Goal: Information Seeking & Learning: Check status

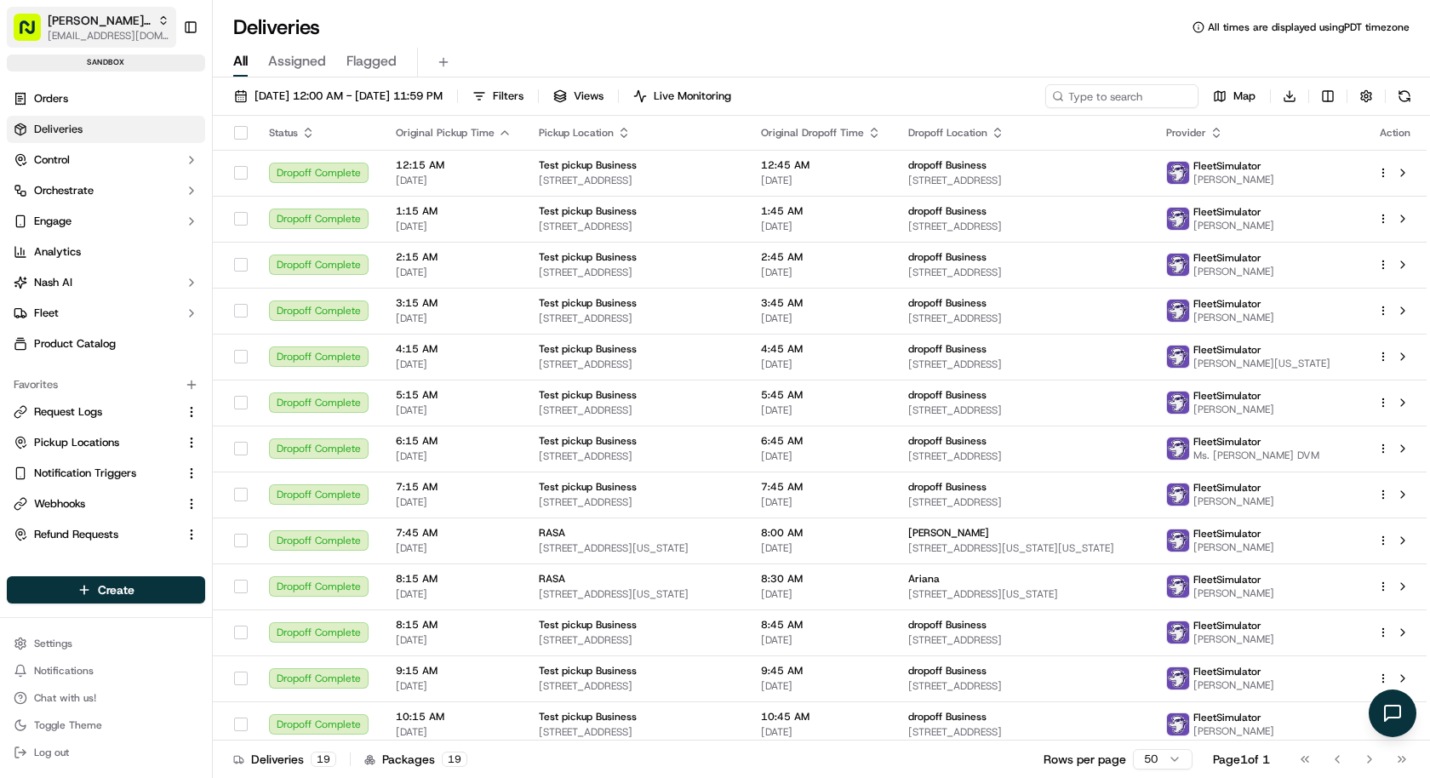
click at [157, 14] on icon "button" at bounding box center [163, 20] width 12 height 12
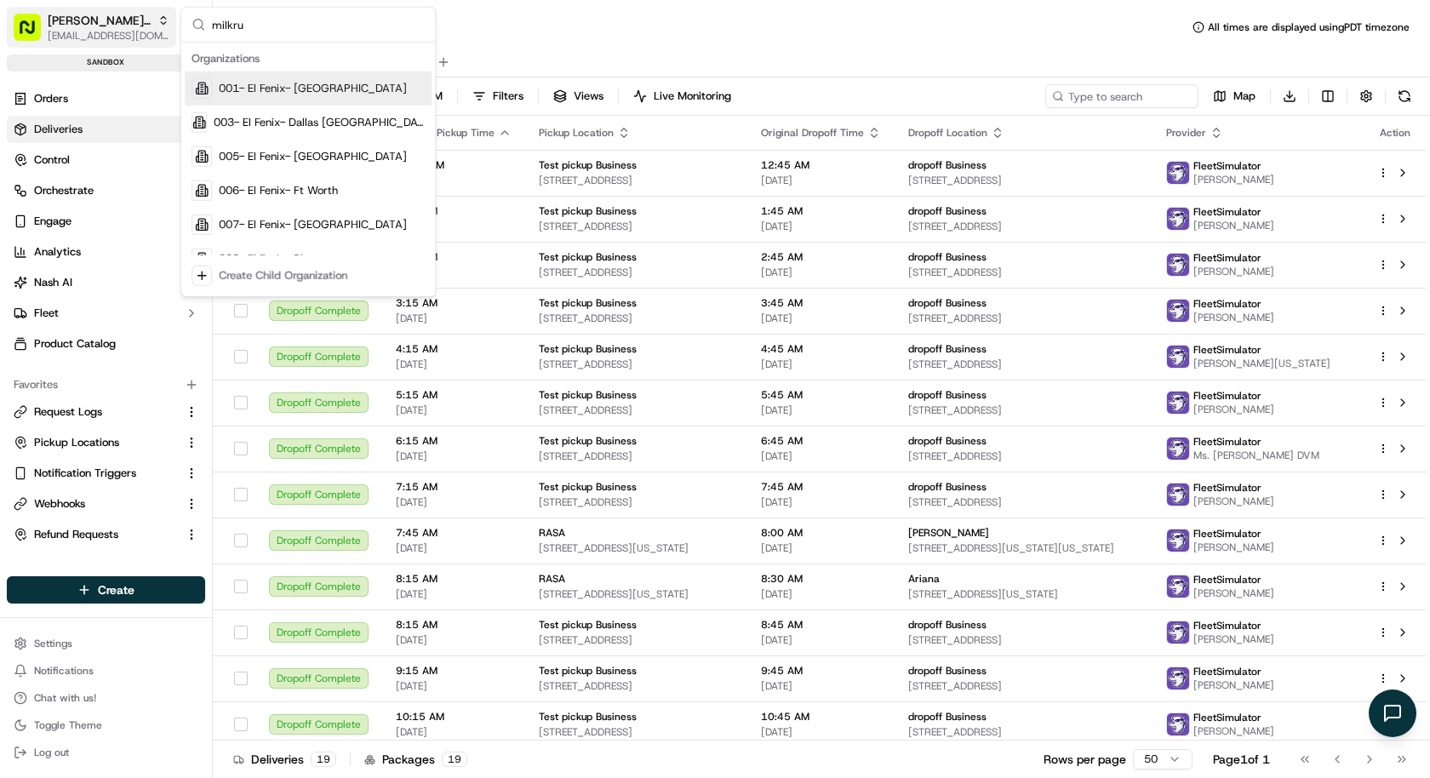
type input "milkrun"
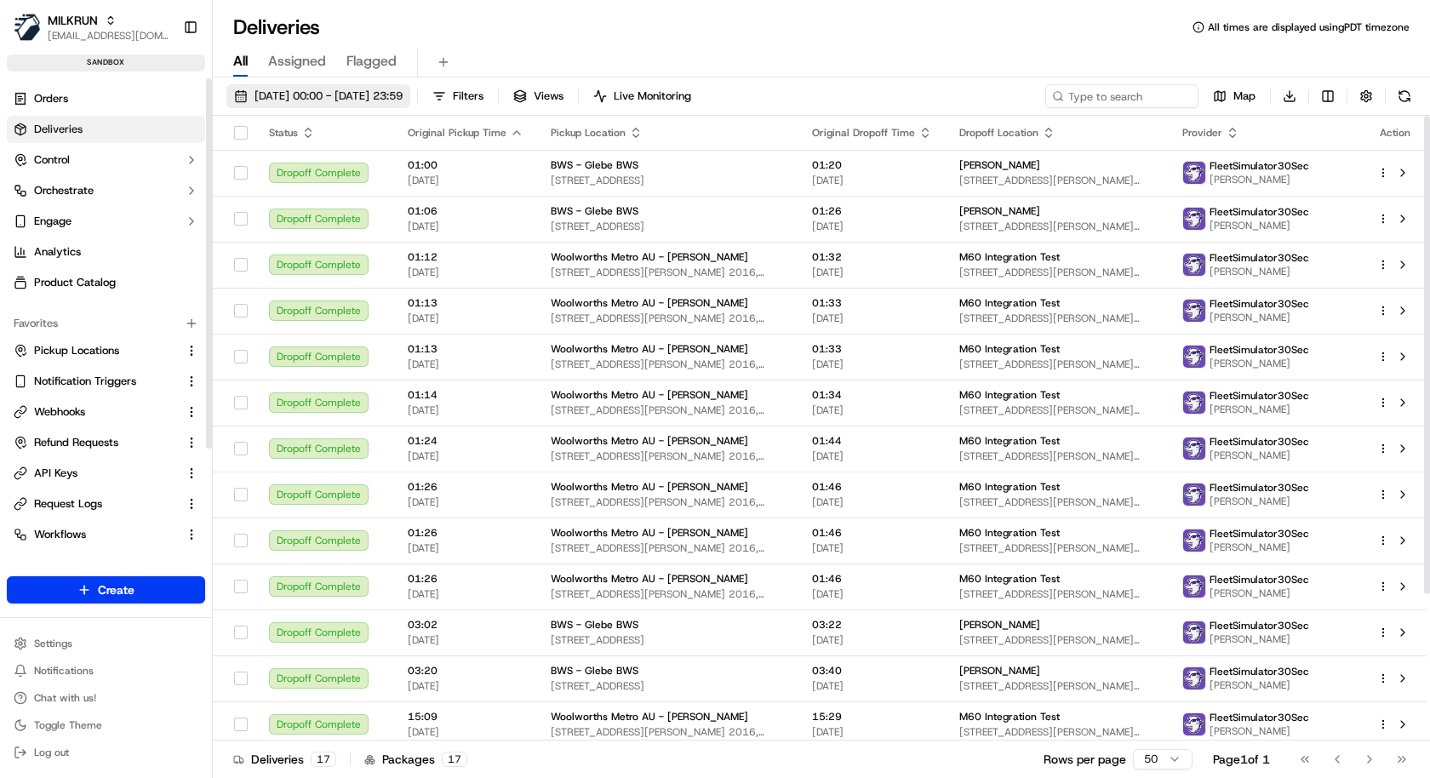
click at [306, 87] on button "18/09/2025 00:00 - 18/09/2025 23:59" at bounding box center [318, 96] width 184 height 24
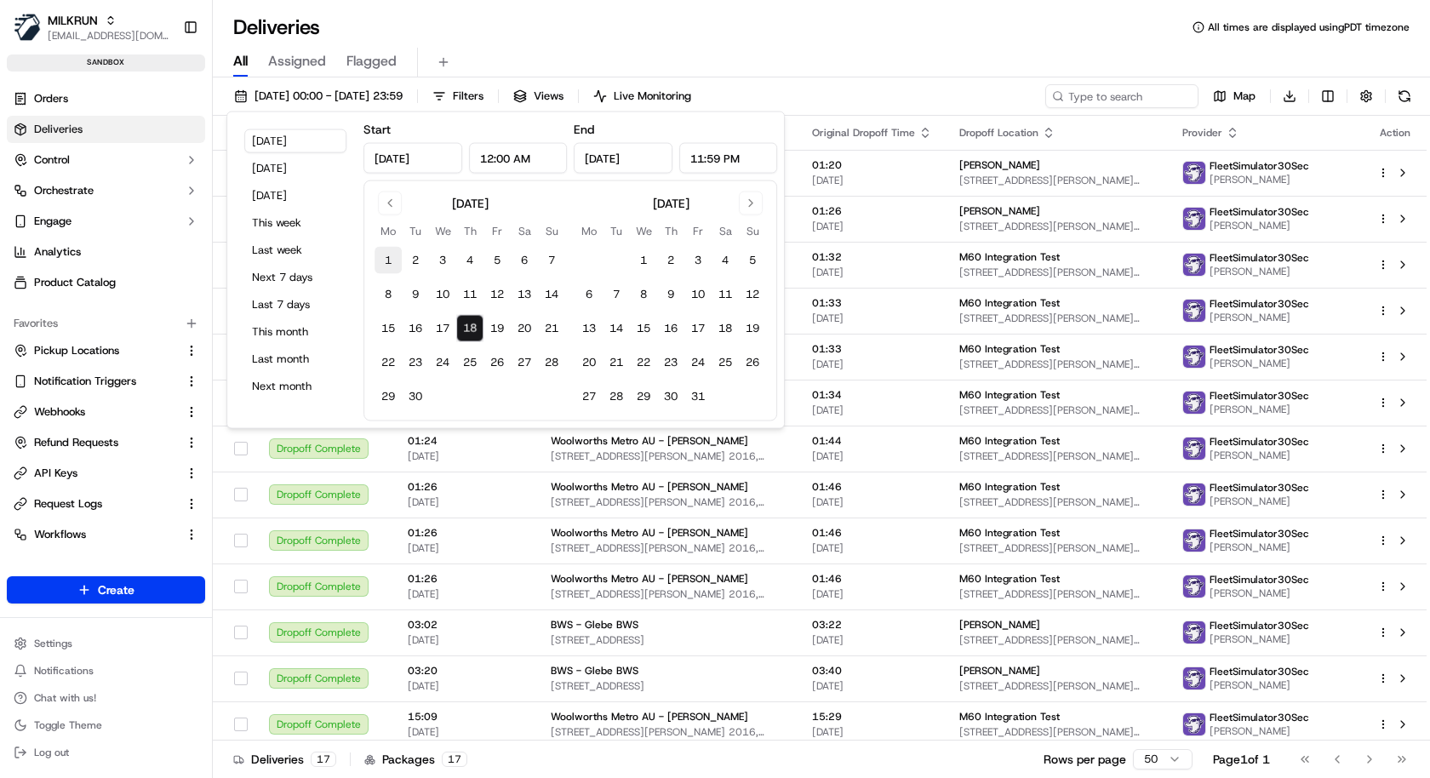
click at [392, 255] on button "1" at bounding box center [388, 260] width 27 height 27
type input "Sep 1, 2025"
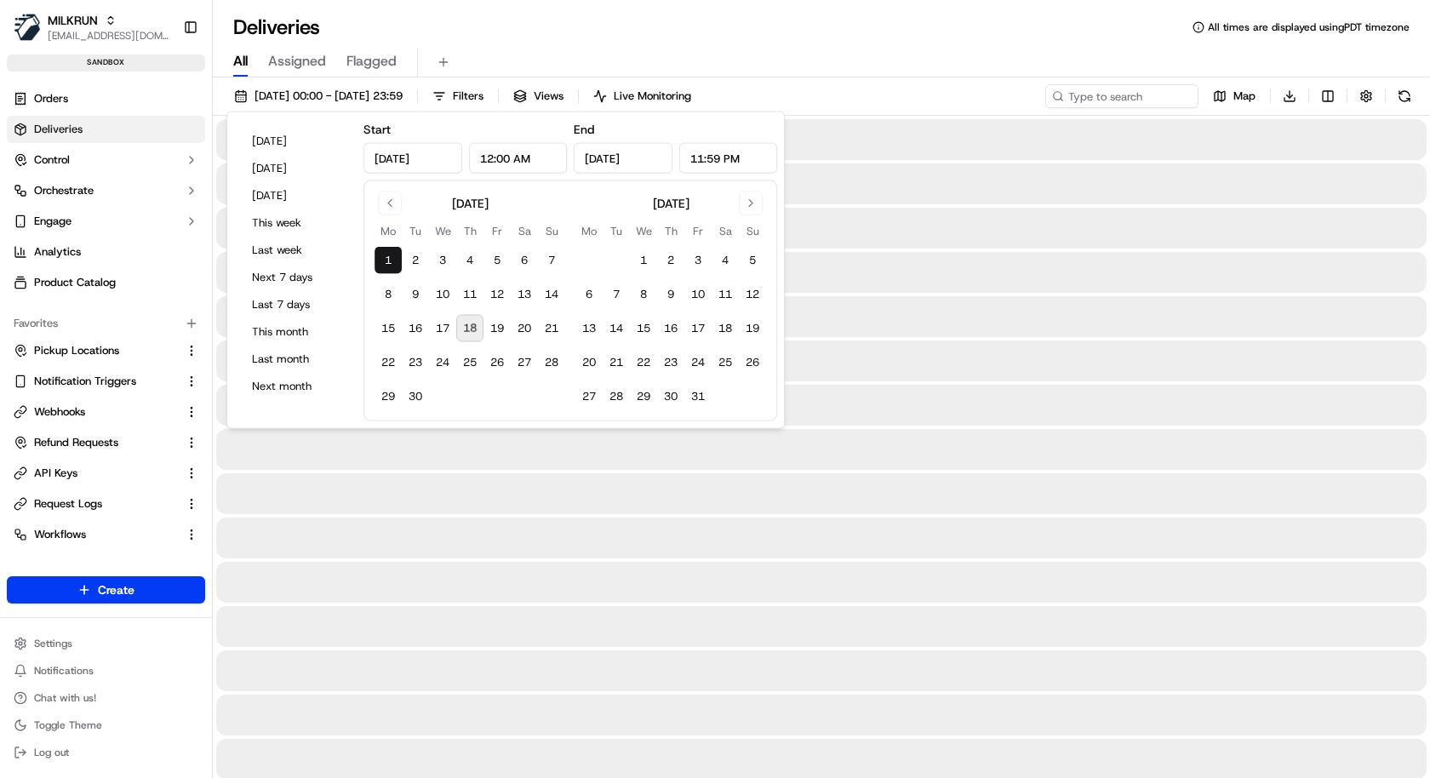
click at [460, 325] on button "18" at bounding box center [469, 328] width 27 height 27
type input "Sep 18, 2025"
click at [586, 46] on div "All Assigned Flagged" at bounding box center [821, 59] width 1217 height 37
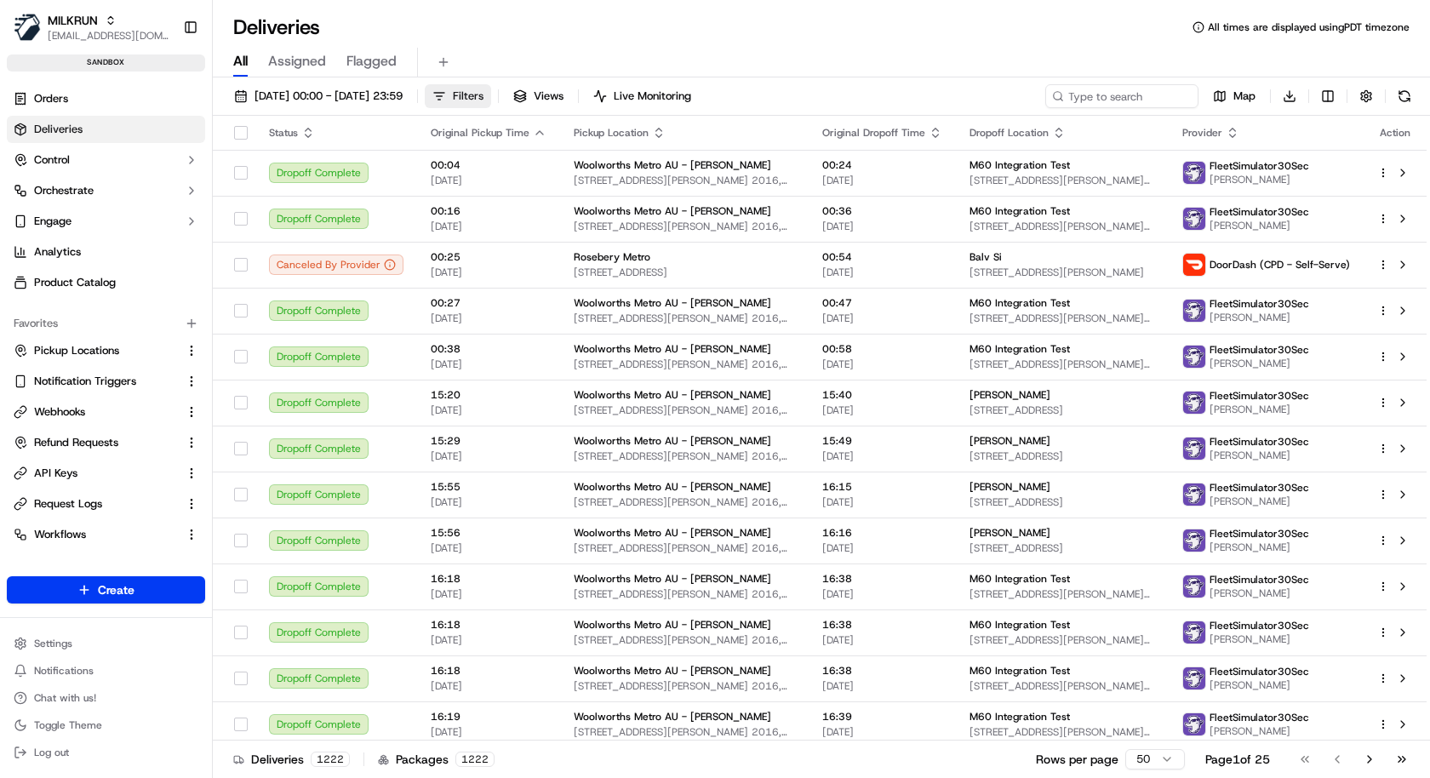
click at [484, 93] on span "Filters" at bounding box center [468, 96] width 31 height 15
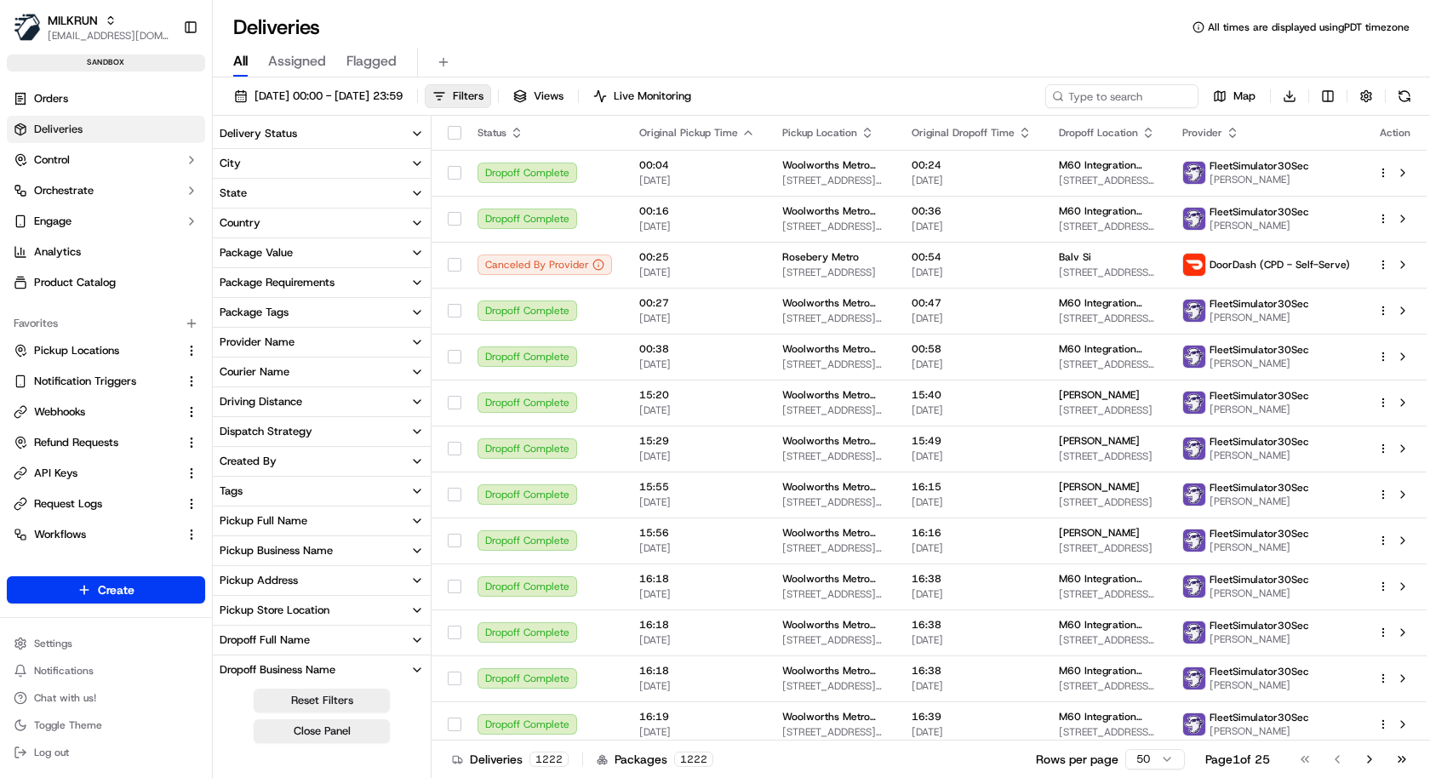
click at [314, 346] on button "Provider Name" at bounding box center [322, 342] width 218 height 29
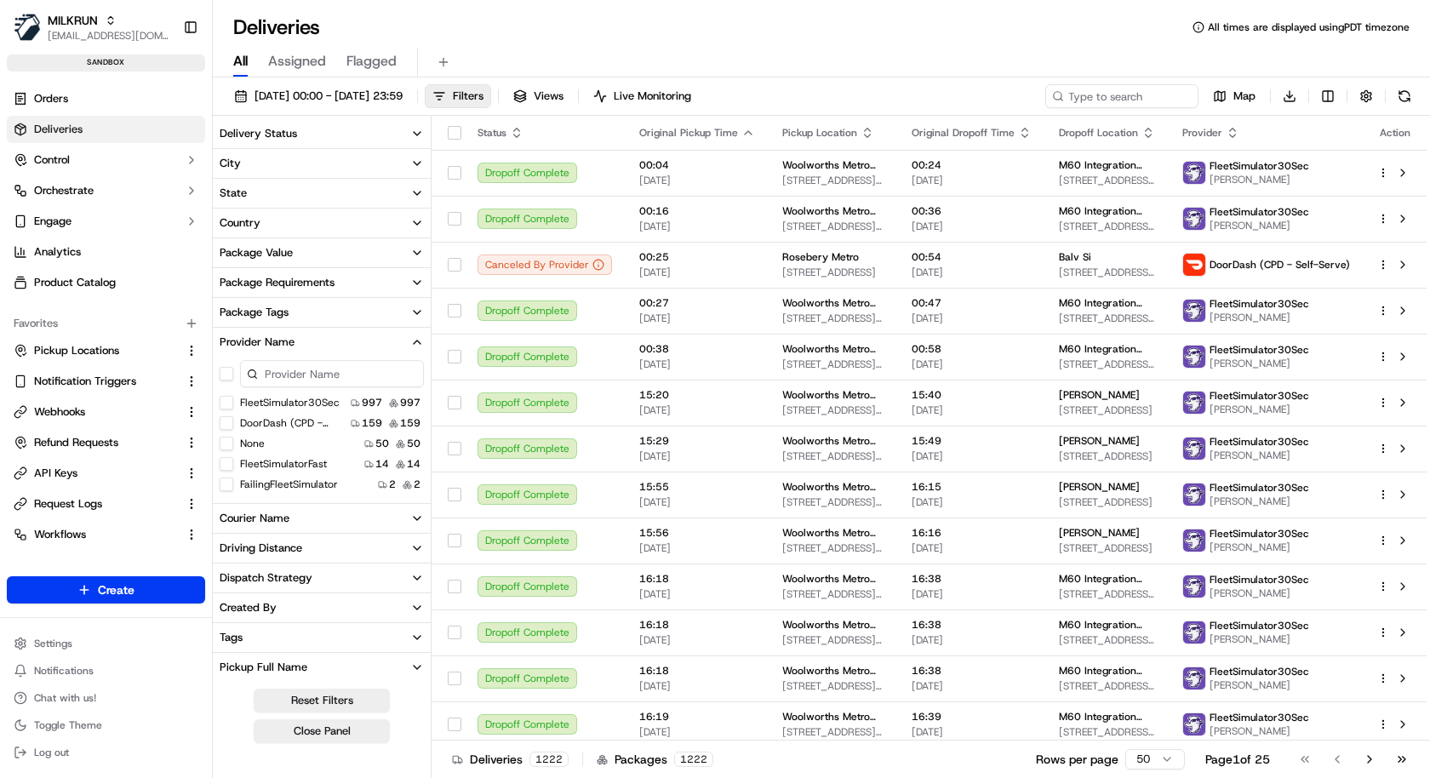
click at [306, 373] on input at bounding box center [332, 373] width 184 height 27
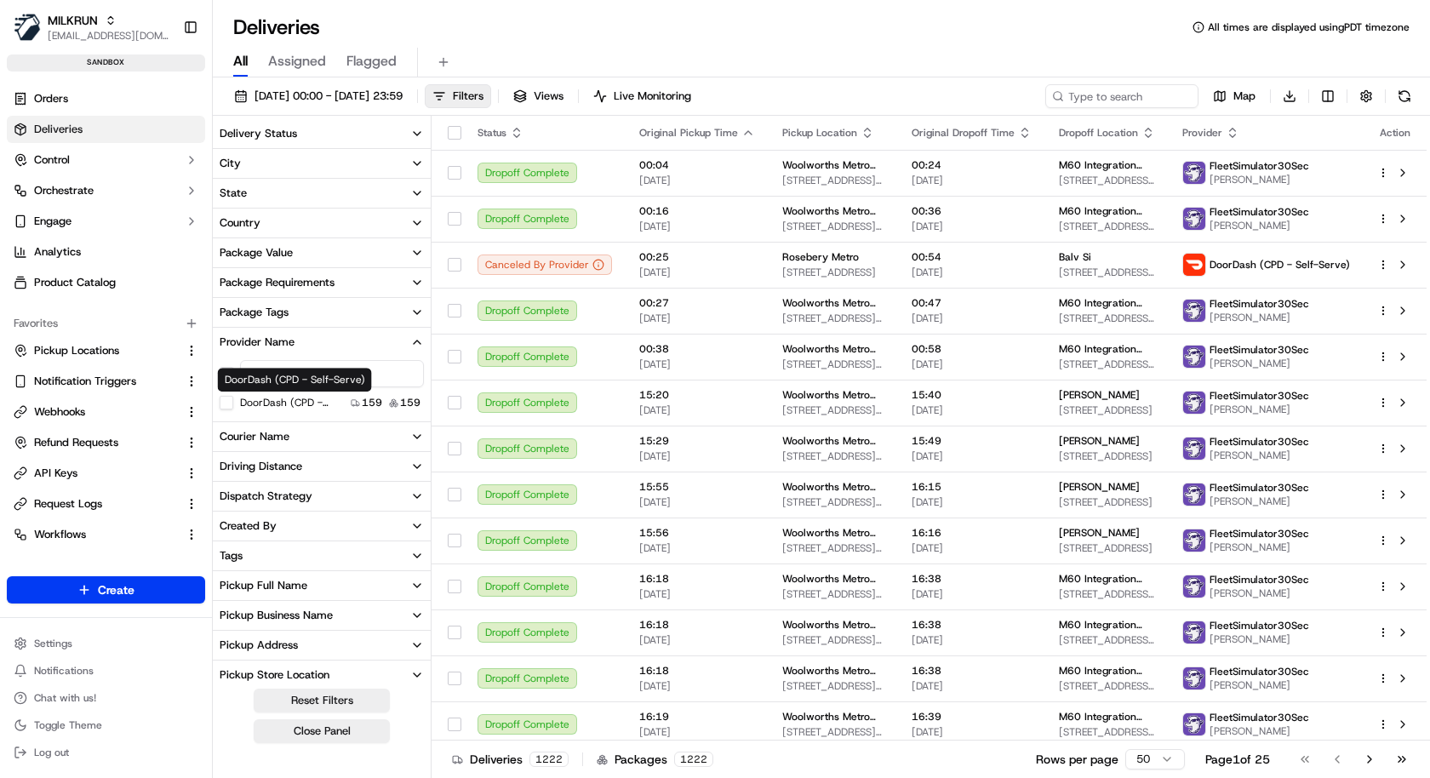
type input "cpd"
click at [294, 400] on label "DoorDash (CPD - Self-Serve)" at bounding box center [292, 403] width 104 height 14
click at [233, 400] on Self-Serve\) "DoorDash (CPD - Self-Serve)" at bounding box center [227, 403] width 14 height 14
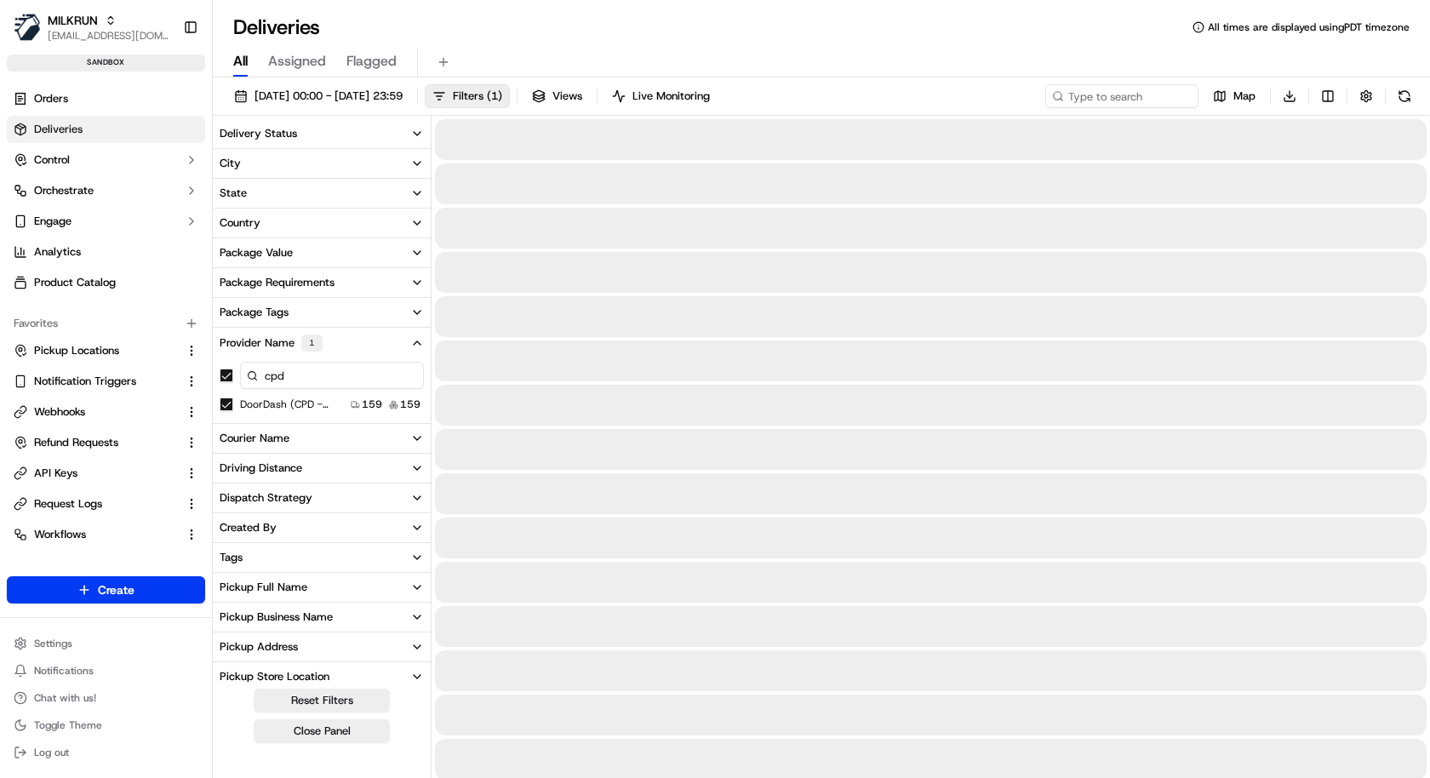
click at [724, 59] on div "All Assigned Flagged" at bounding box center [821, 63] width 1217 height 30
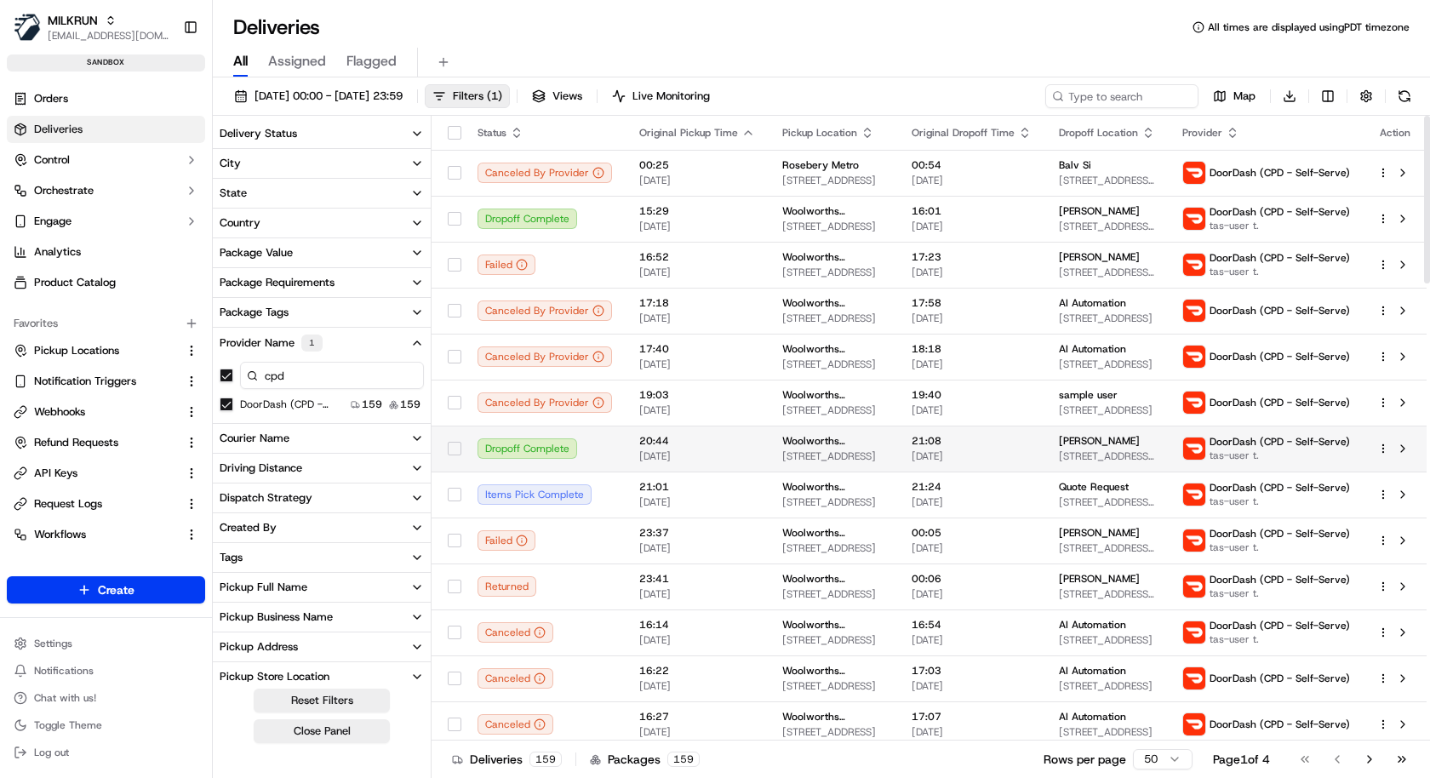
click at [1382, 449] on html "MILKRUN kareem@usenash.com Toggle Sidebar sandbox Orders Deliveries Control Orc…" at bounding box center [715, 389] width 1430 height 778
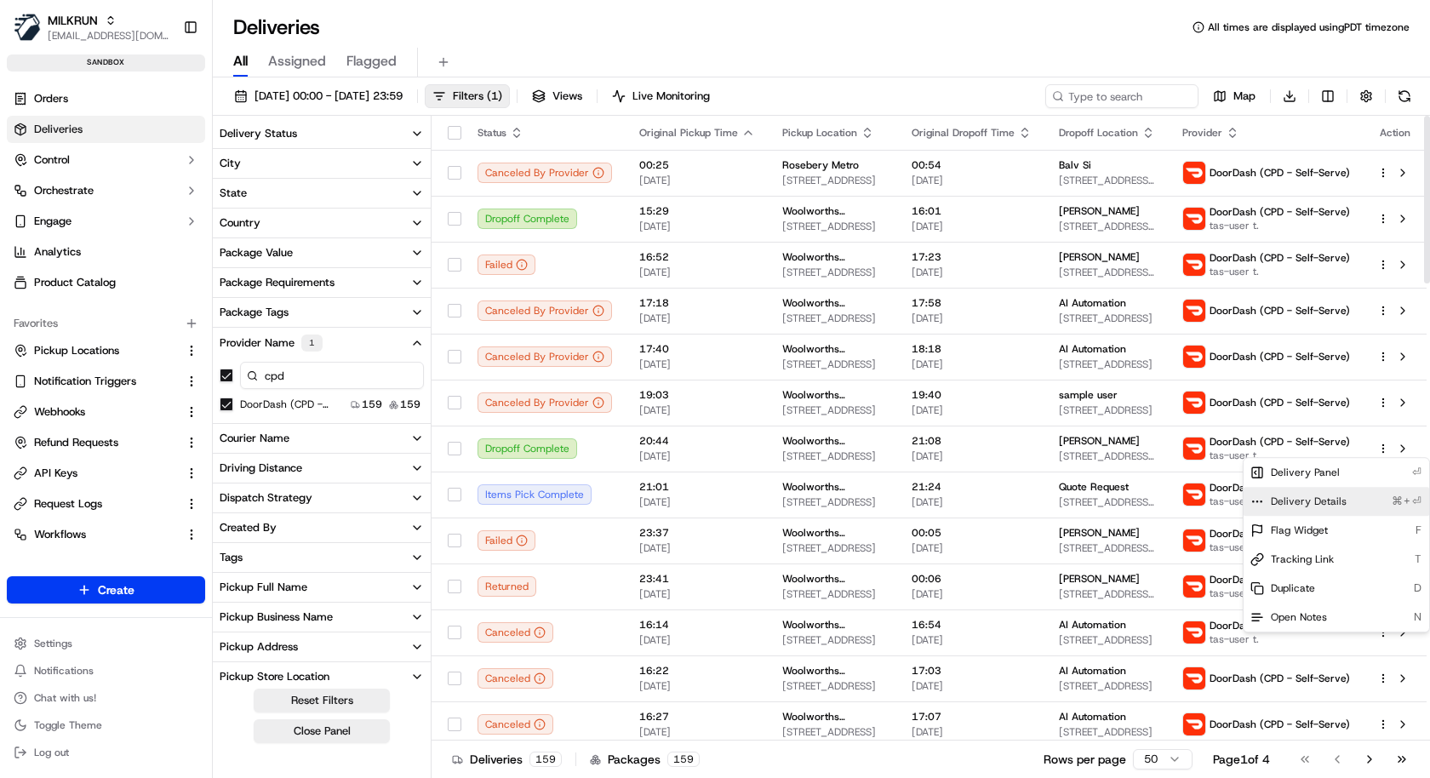
click at [1332, 504] on span "Delivery Details" at bounding box center [1309, 502] width 76 height 14
click at [1214, 408] on html "MILKRUN kareem@usenash.com Toggle Sidebar sandbox Orders Deliveries Control Orc…" at bounding box center [715, 389] width 1430 height 778
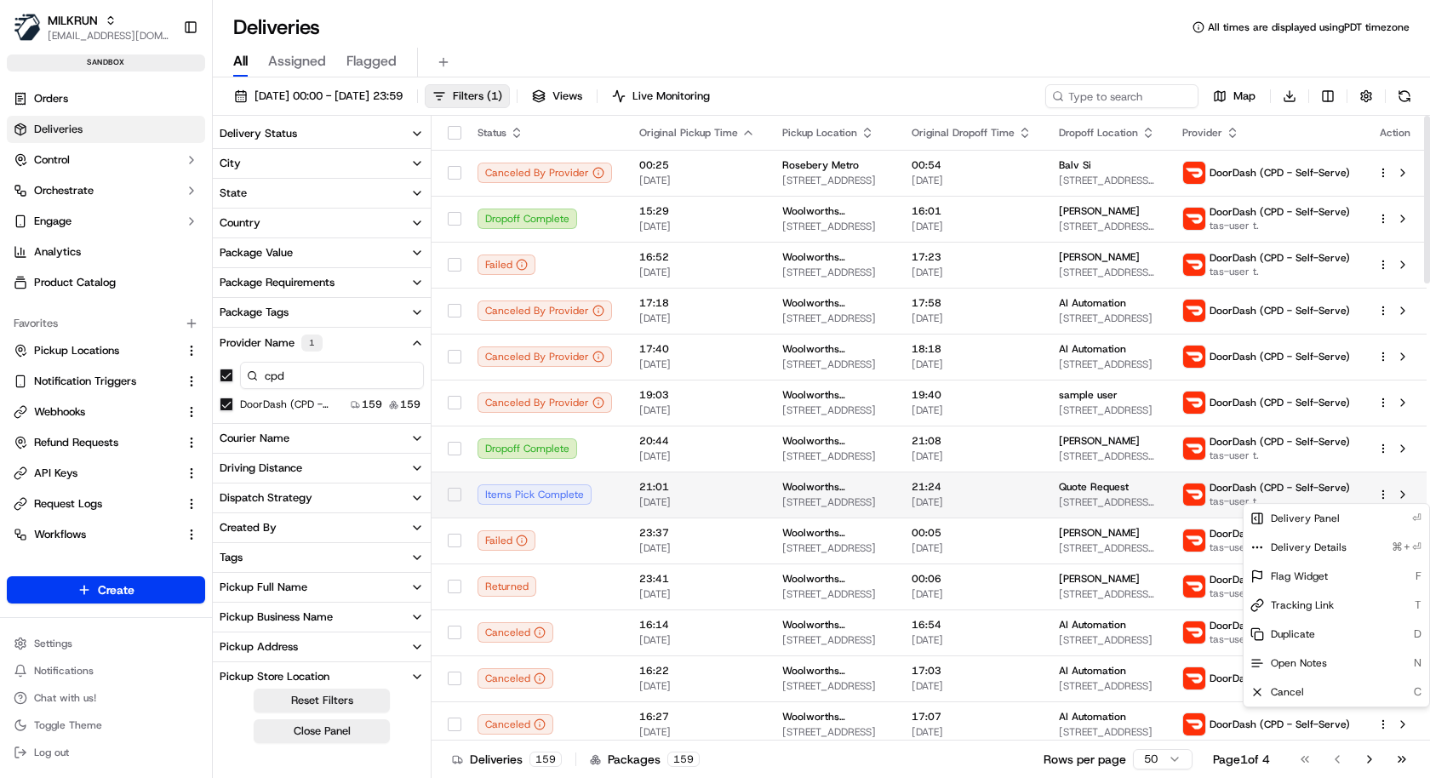
click at [1382, 489] on html "MILKRUN kareem@usenash.com Toggle Sidebar sandbox Orders Deliveries Control Orc…" at bounding box center [715, 389] width 1430 height 778
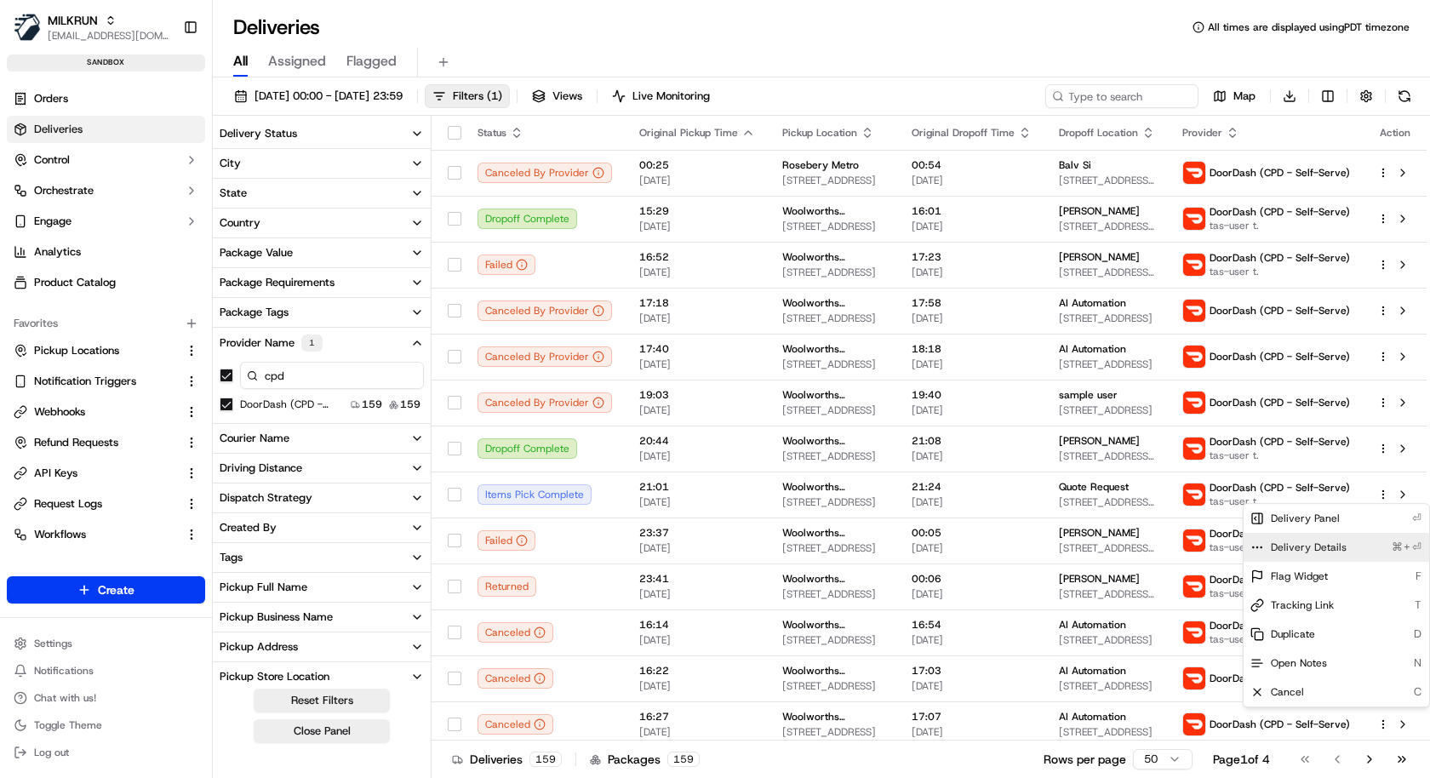
click at [1348, 552] on div "Delivery Details ⌘+⏎" at bounding box center [1337, 547] width 186 height 29
click at [1343, 383] on html "MILKRUN kareem@usenash.com Toggle Sidebar sandbox Orders Deliveries Control Orc…" at bounding box center [715, 389] width 1430 height 778
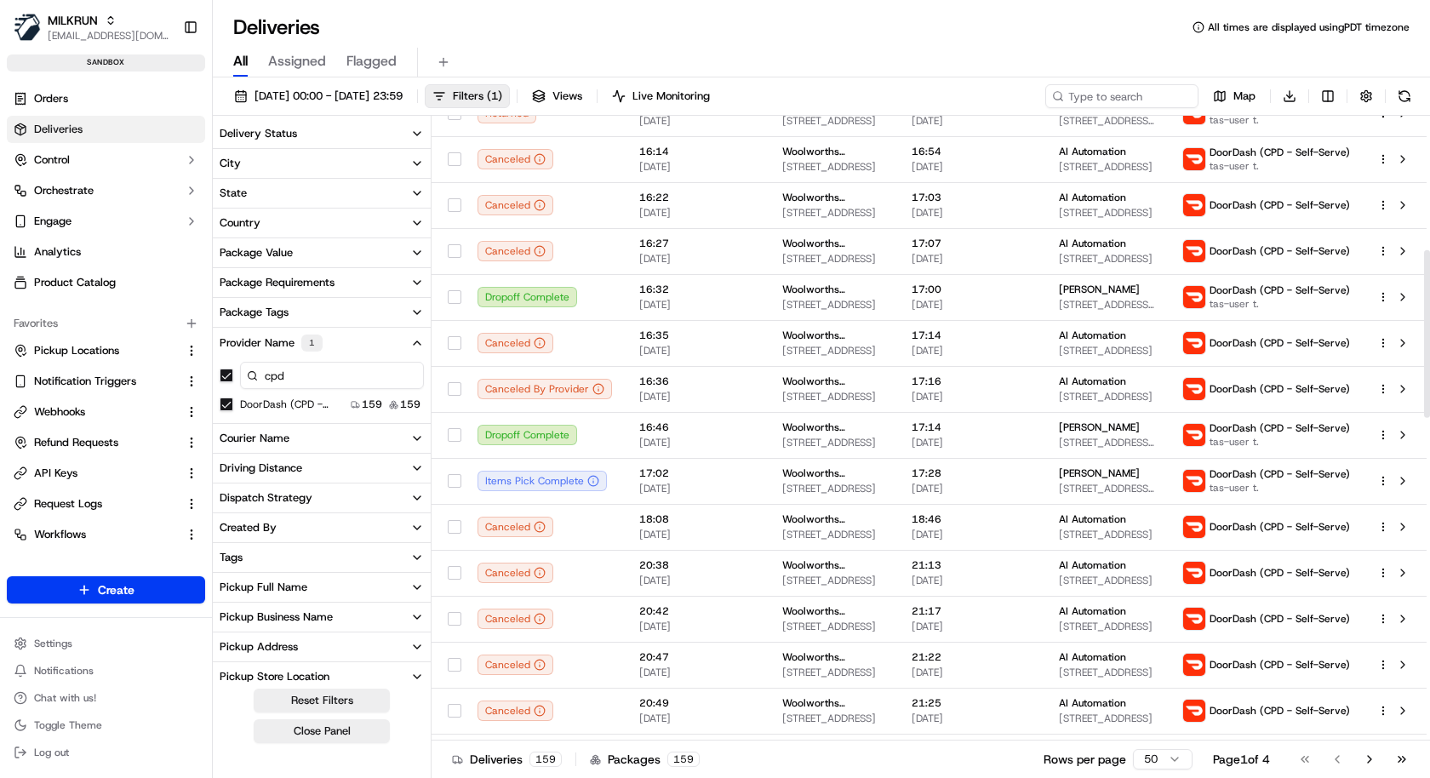
scroll to position [506, 0]
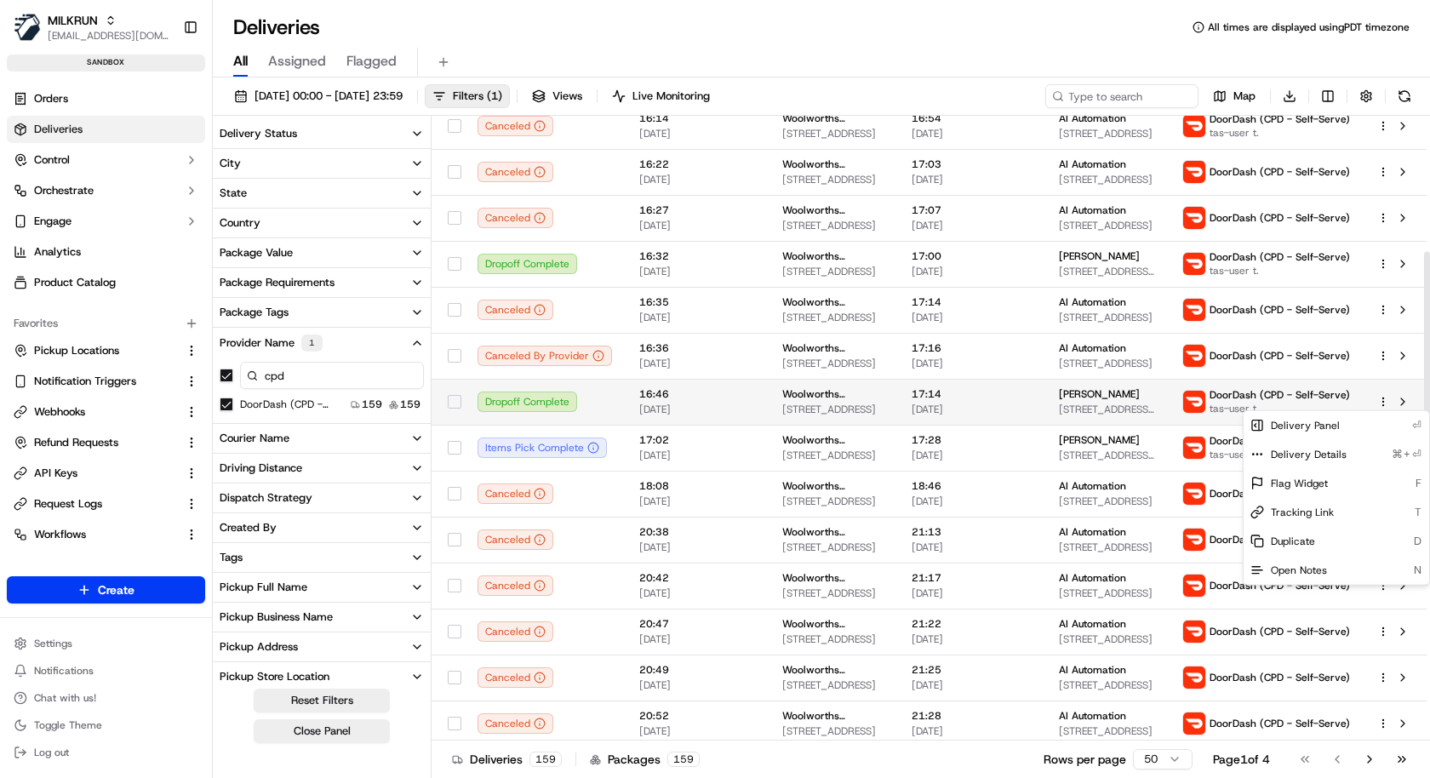
click at [1381, 401] on html "MILKRUN kareem@usenash.com Toggle Sidebar sandbox Orders Deliveries Control Orc…" at bounding box center [715, 389] width 1430 height 778
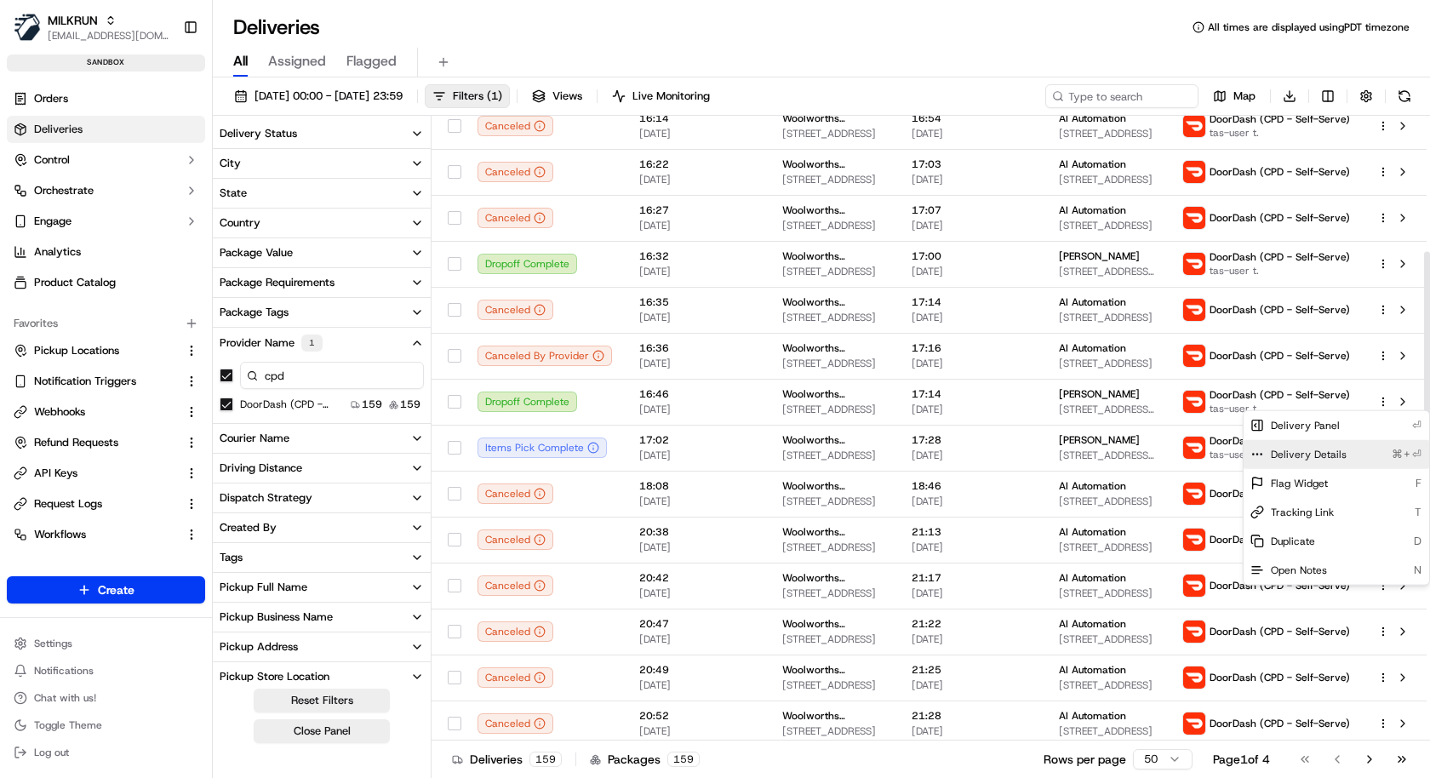
click at [1338, 451] on span "Delivery Details" at bounding box center [1309, 455] width 76 height 14
click at [1151, 449] on html "MILKRUN kareem@usenash.com Toggle Sidebar sandbox Orders Deliveries Control Orc…" at bounding box center [715, 389] width 1430 height 778
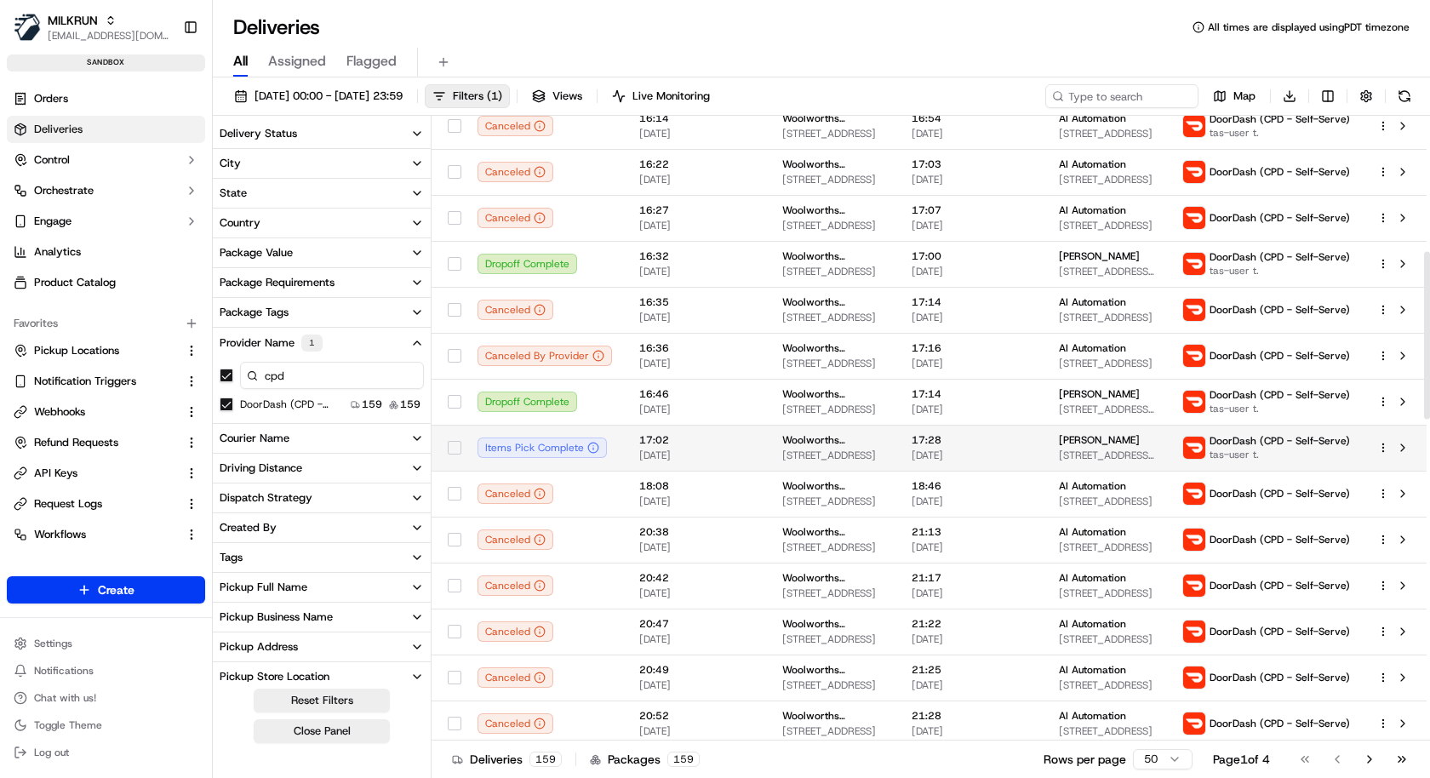
click at [1377, 448] on html "MILKRUN kareem@usenash.com Toggle Sidebar sandbox Orders Deliveries Control Orc…" at bounding box center [715, 389] width 1430 height 778
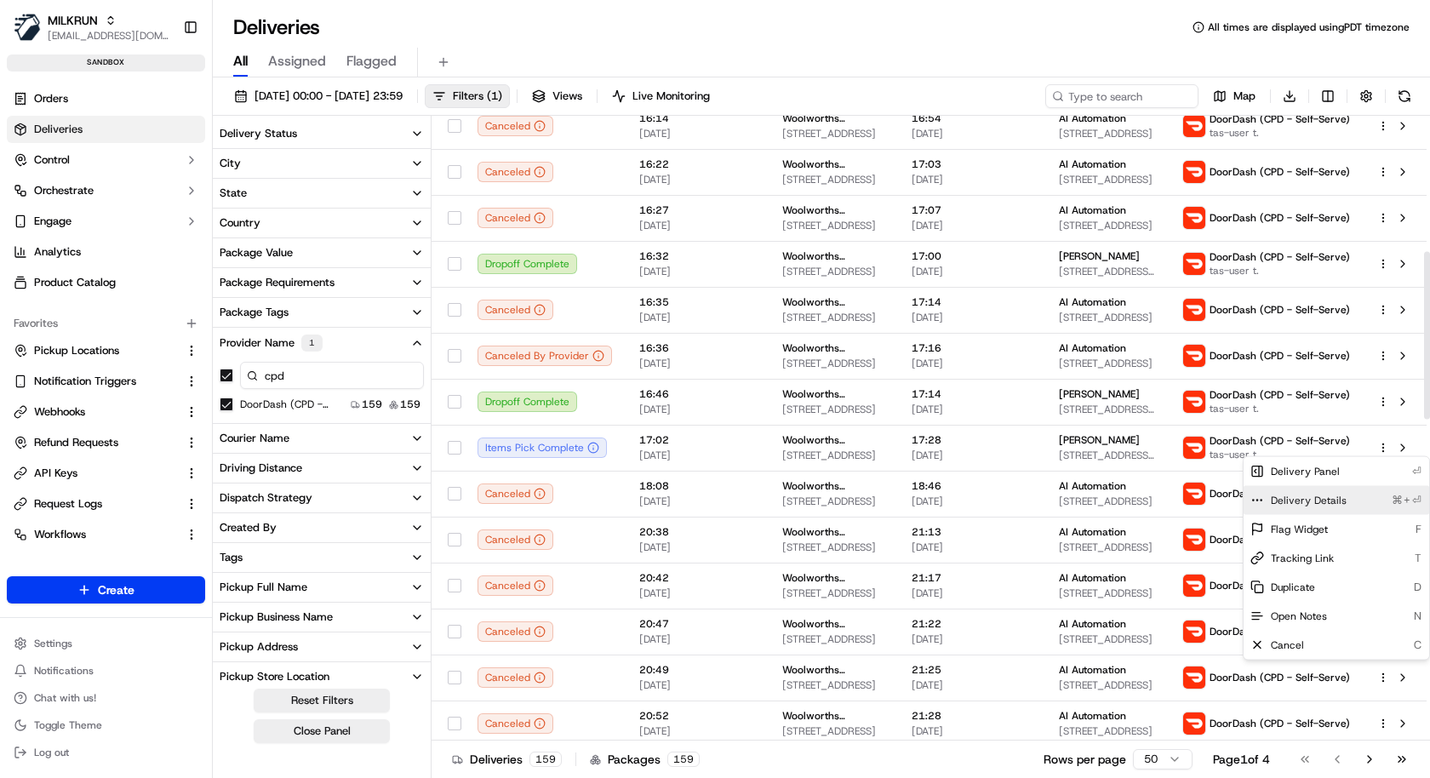
click at [1344, 493] on div "Delivery Details ⌘+⏎" at bounding box center [1337, 500] width 186 height 29
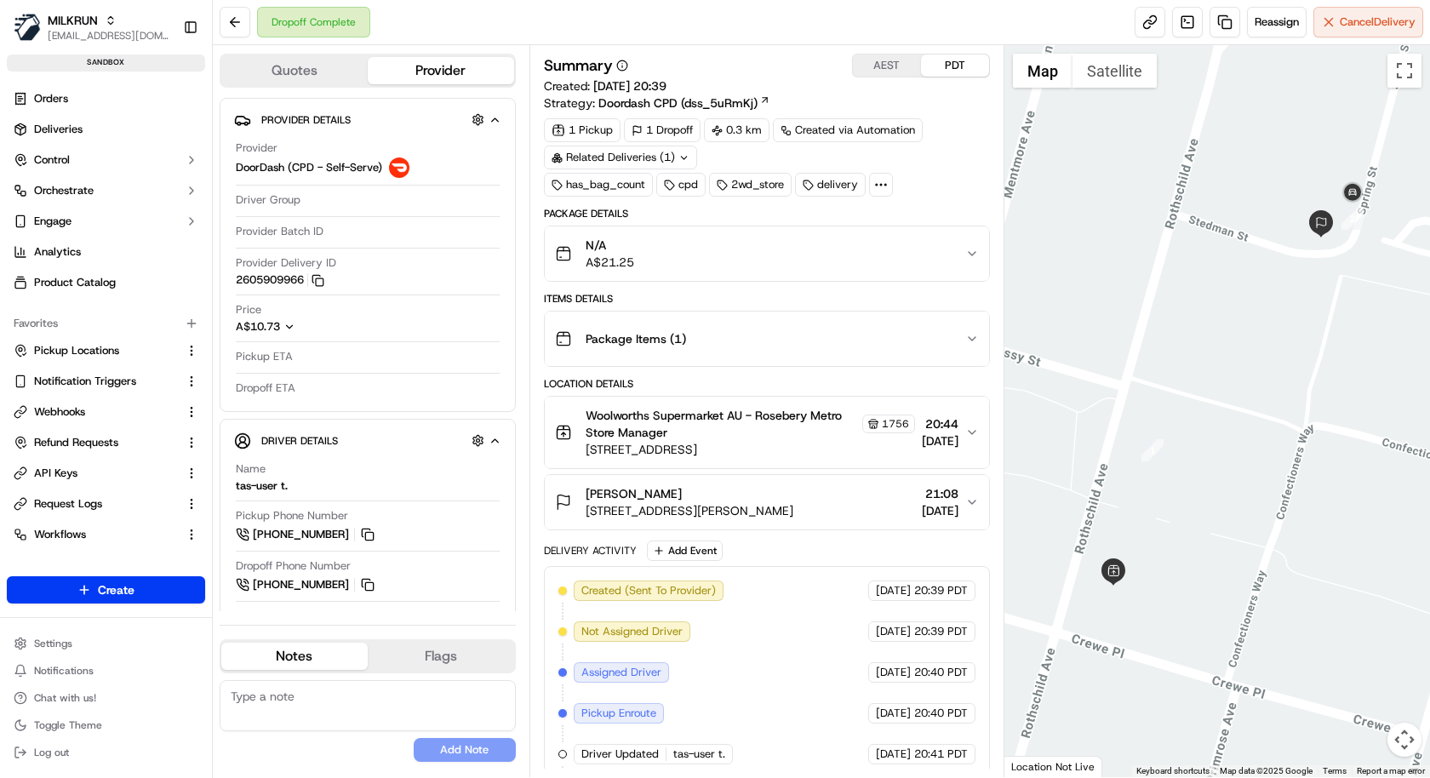
click at [816, 322] on div "Package Items ( 1 )" at bounding box center [760, 339] width 410 height 34
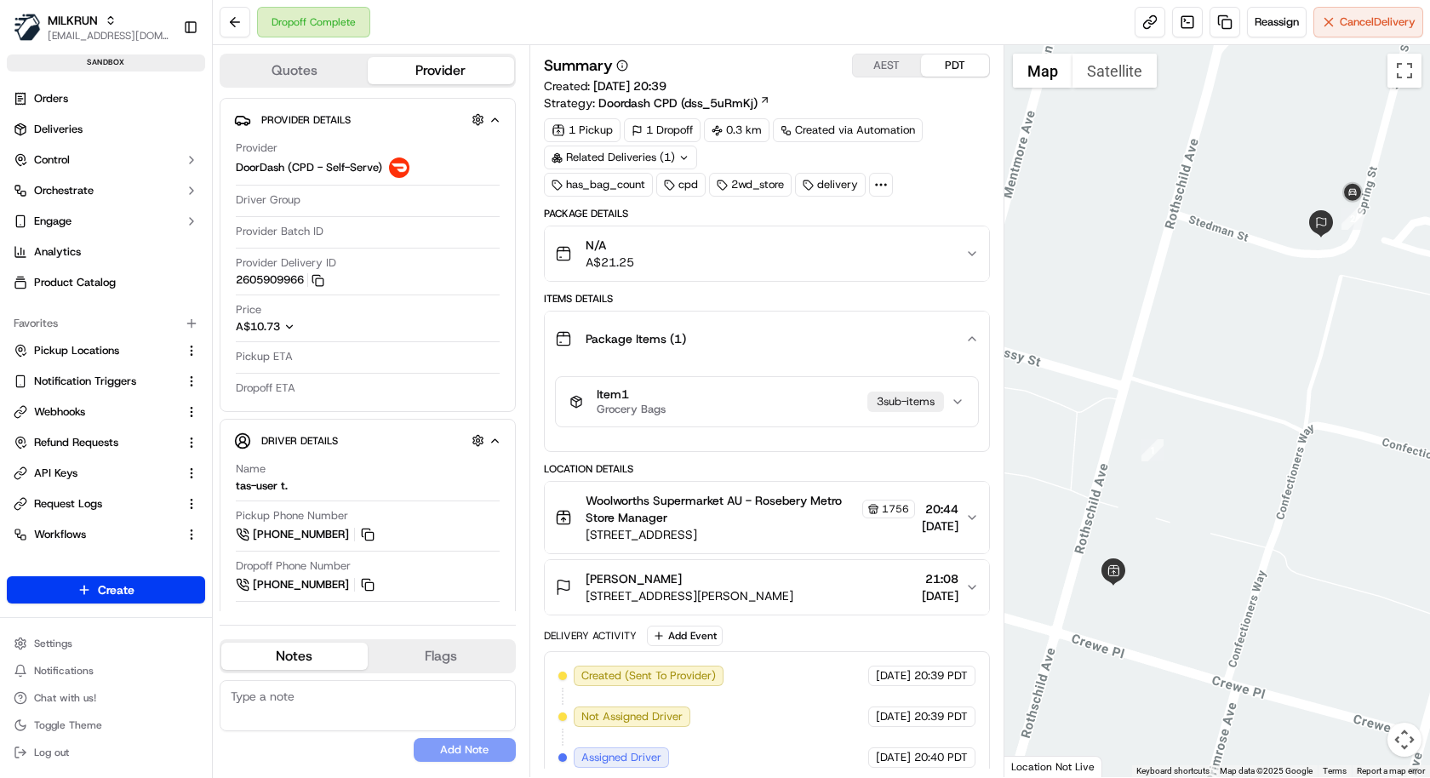
click at [794, 400] on div "Item 1 Grocery Bags 3 sub-item s" at bounding box center [759, 401] width 381 height 29
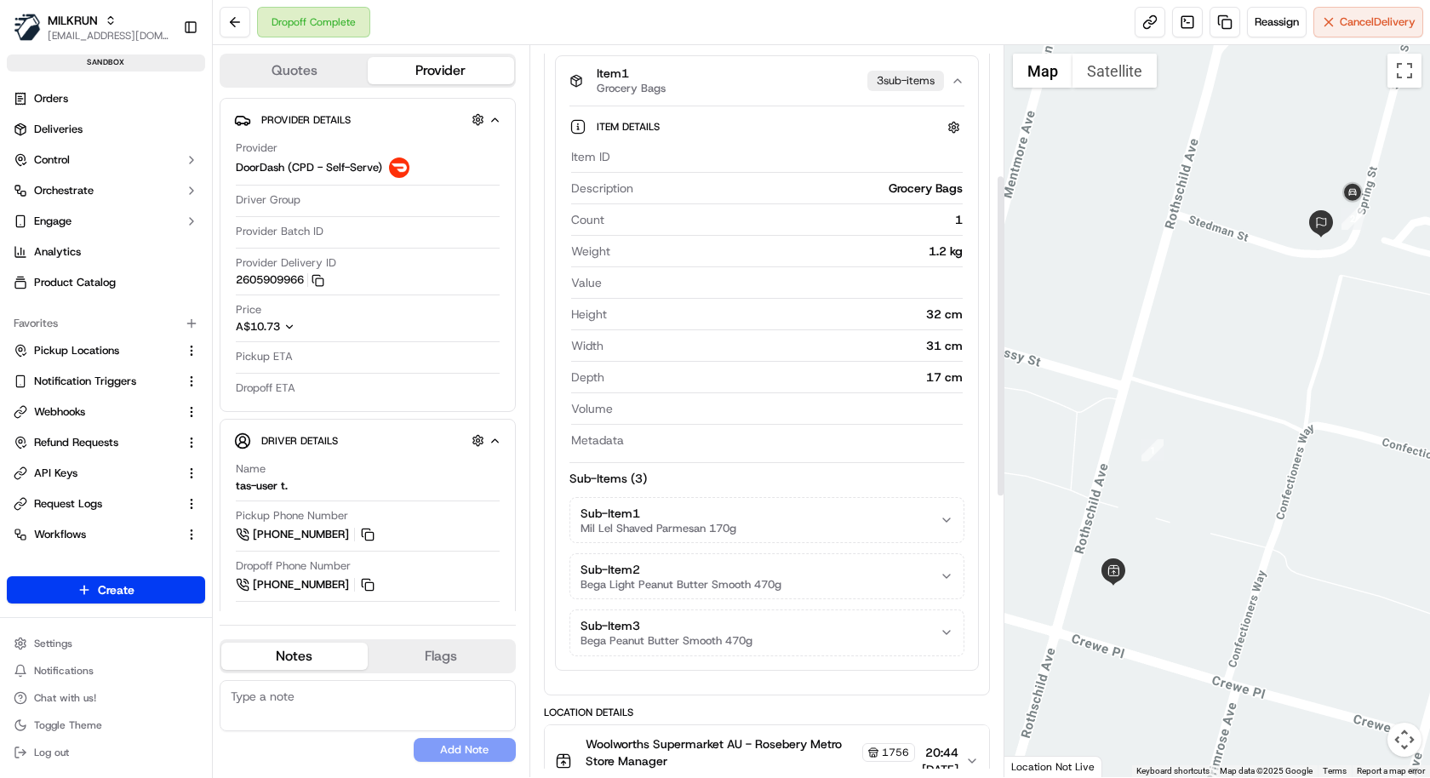
scroll to position [316, 0]
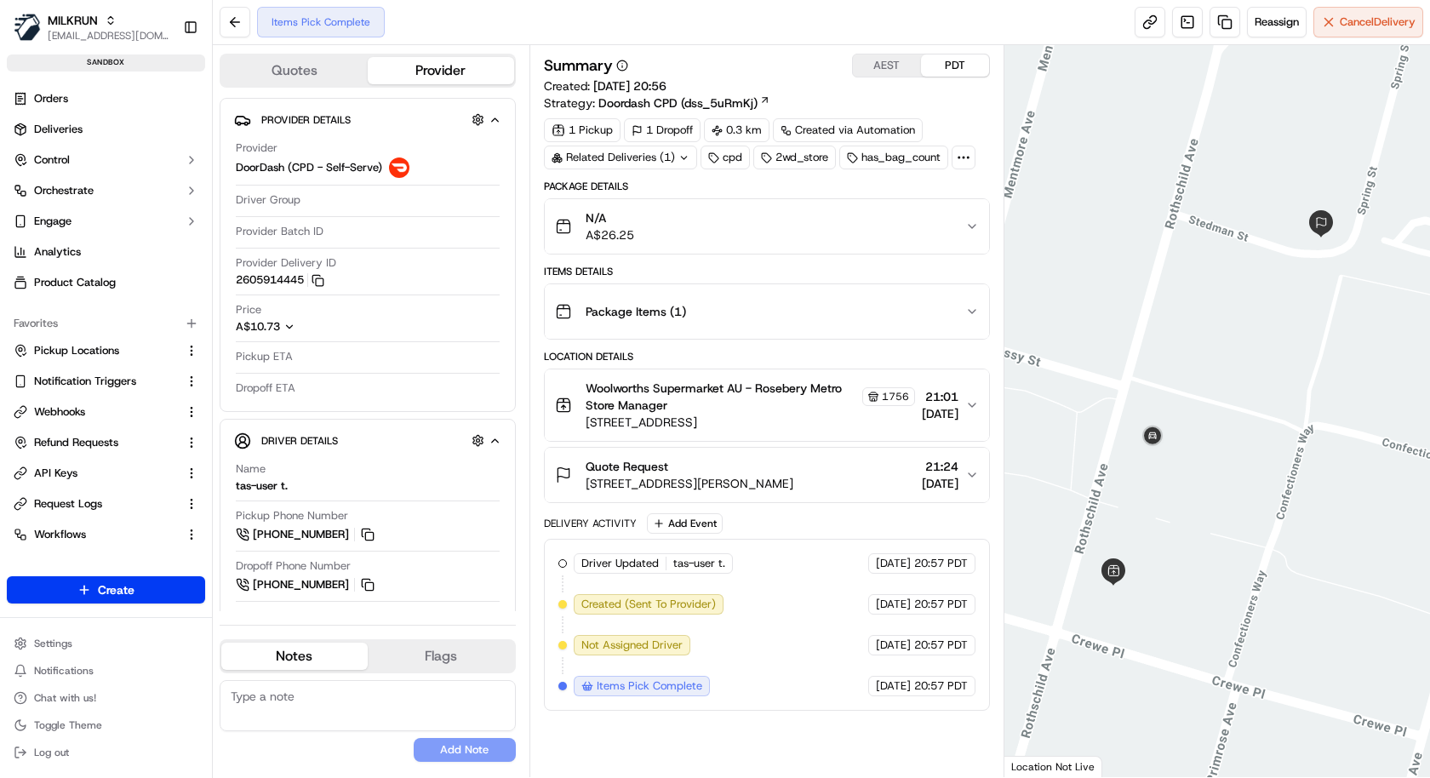
click at [796, 295] on div "Package Items ( 1 )" at bounding box center [760, 312] width 410 height 34
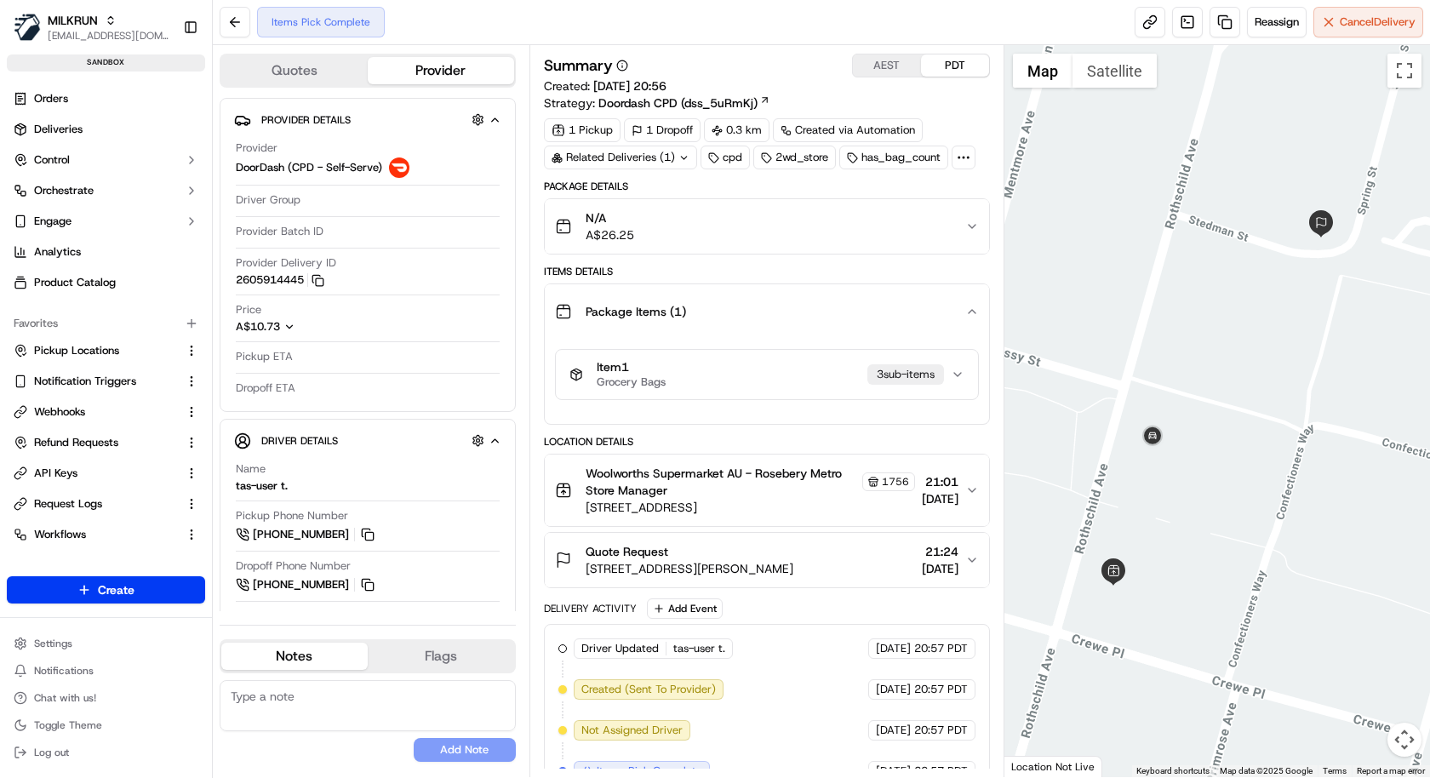
click at [790, 350] on button "Item 1 Grocery Bags 3 sub-item s" at bounding box center [767, 374] width 422 height 49
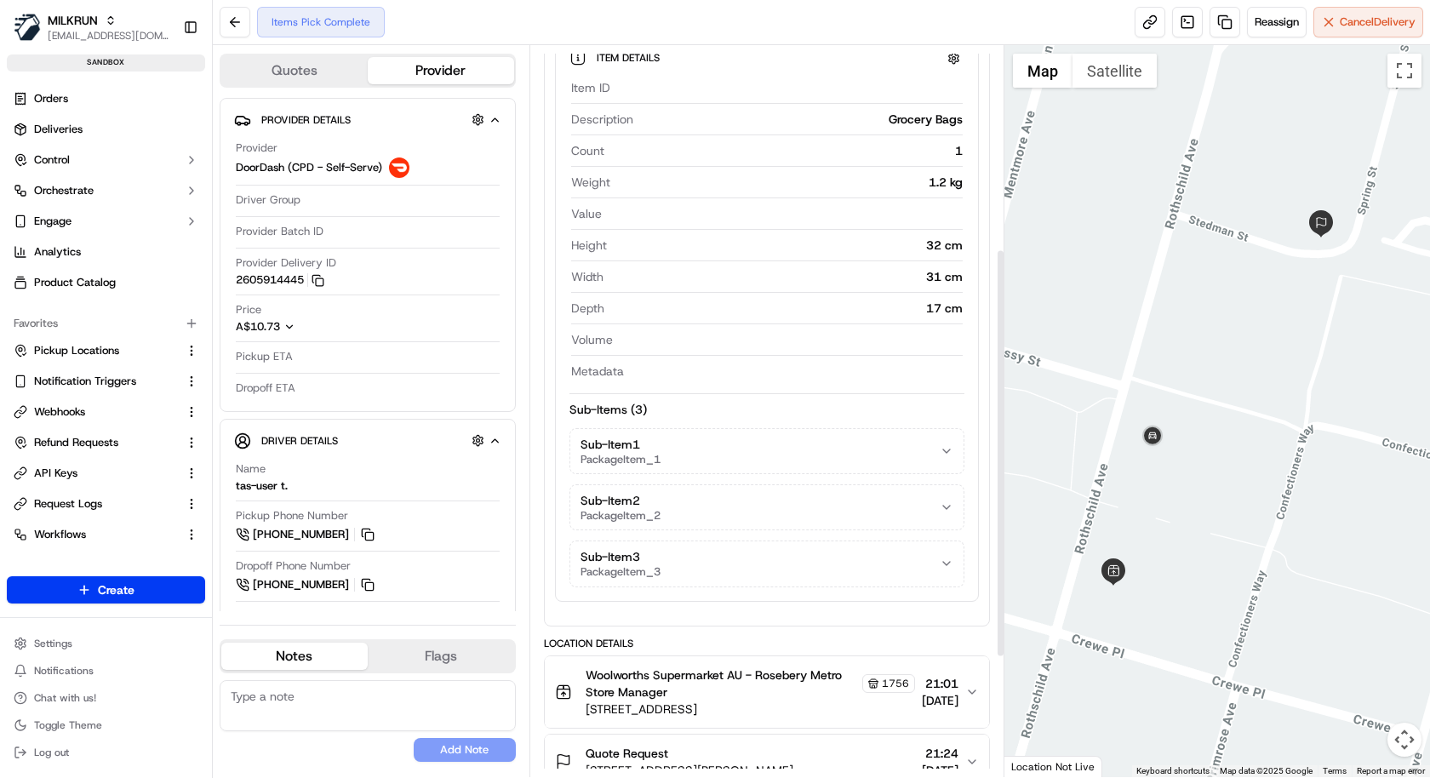
click at [781, 451] on button "Sub-Item 1 PackageItem_1" at bounding box center [766, 451] width 393 height 44
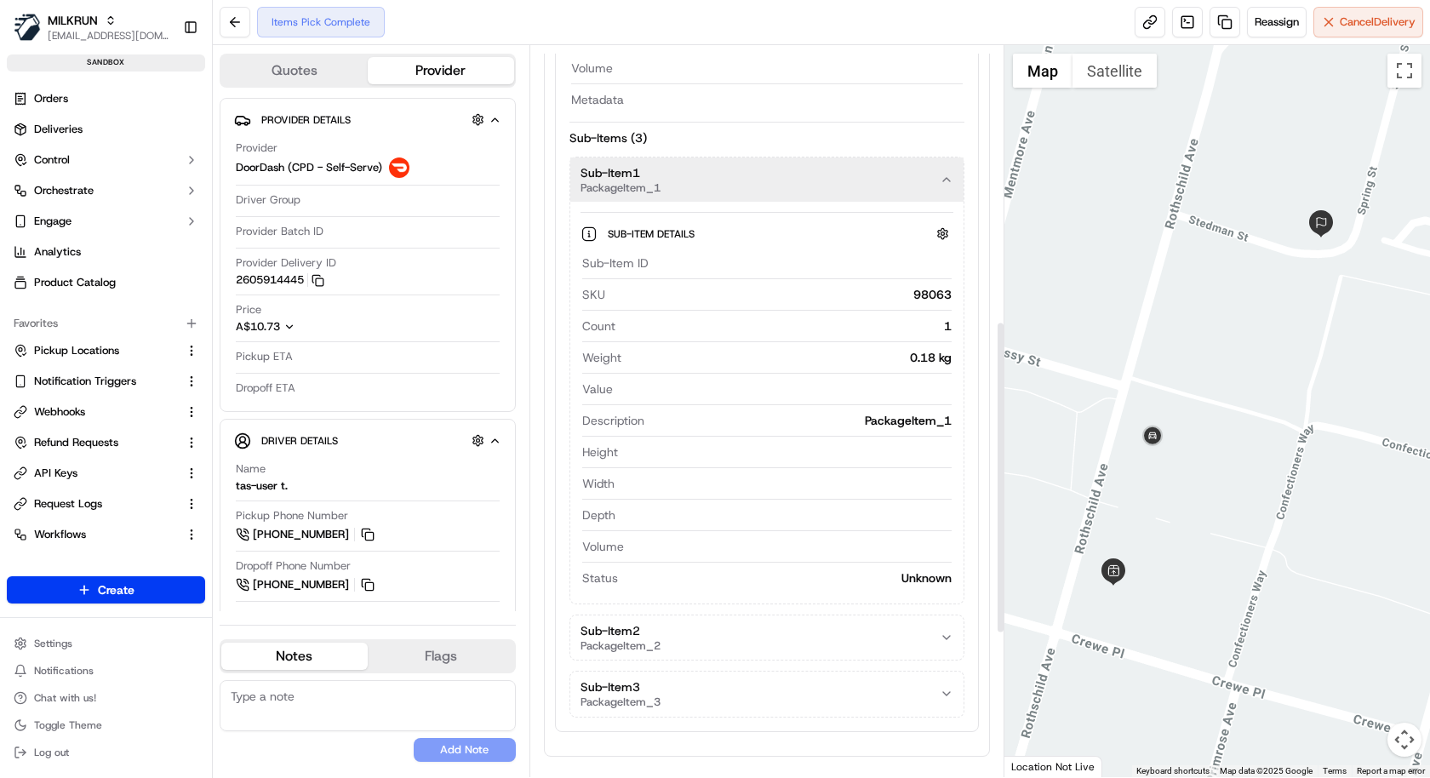
scroll to position [643, 0]
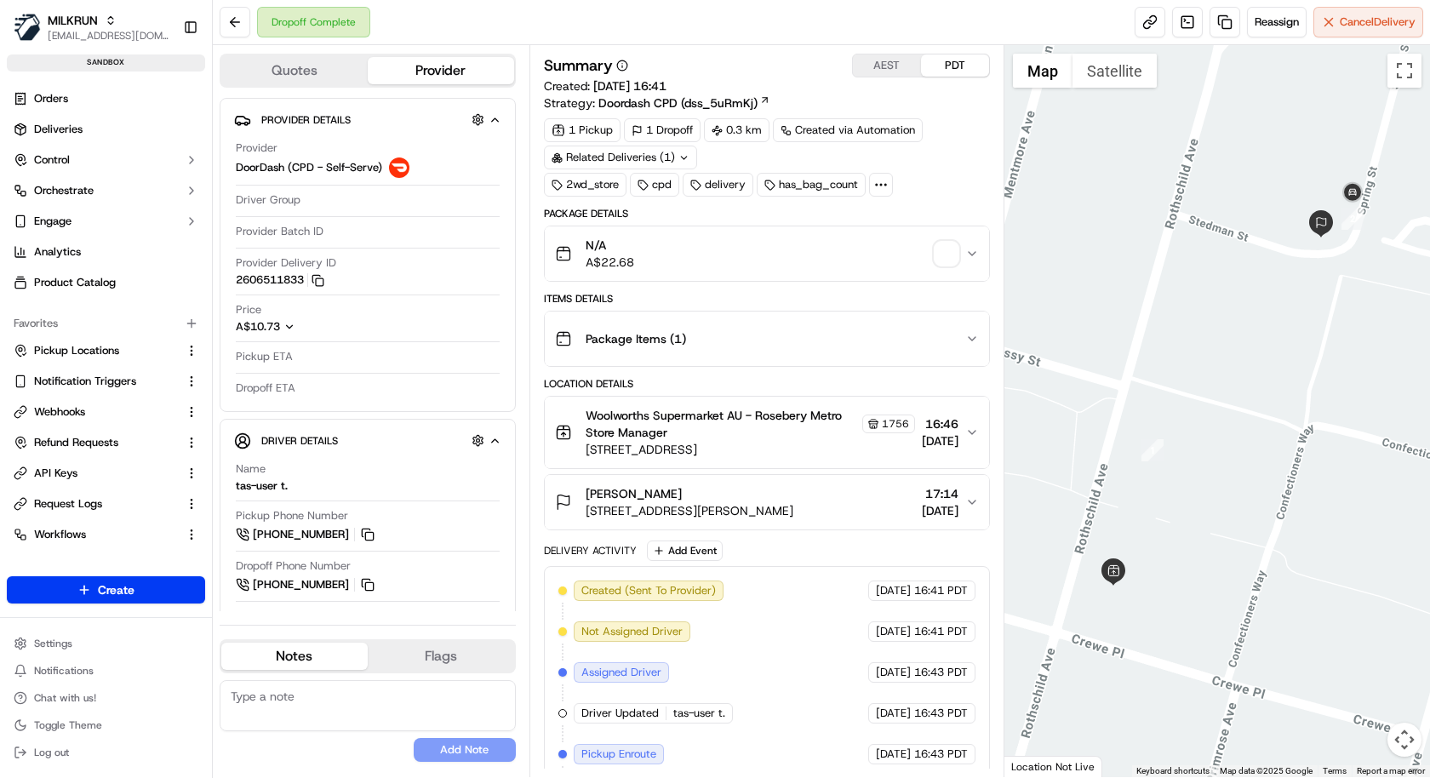
click at [868, 322] on div "Package Items ( 1 )" at bounding box center [760, 339] width 410 height 34
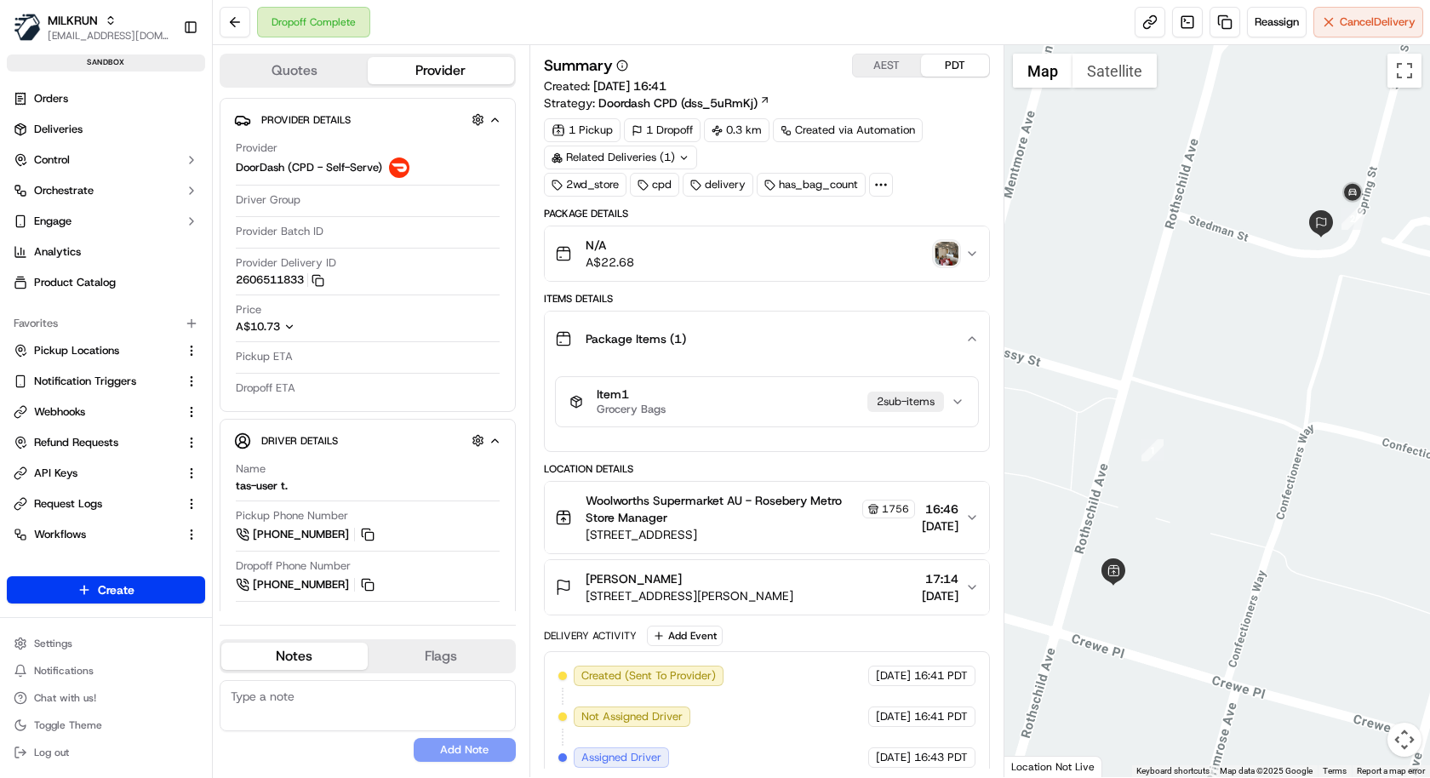
click at [842, 406] on div "Item 1 Grocery Bags 2 sub-item s" at bounding box center [759, 401] width 381 height 29
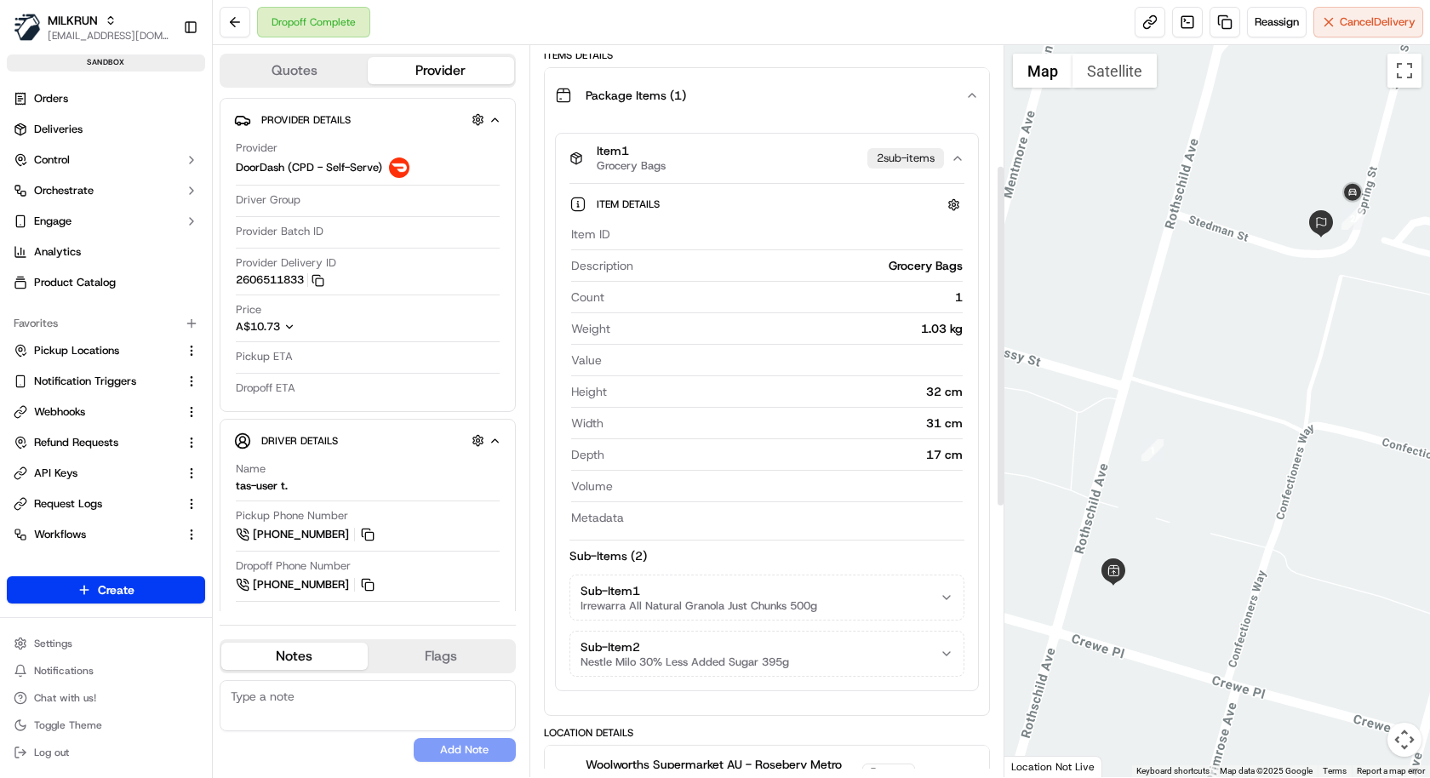
scroll to position [272, 0]
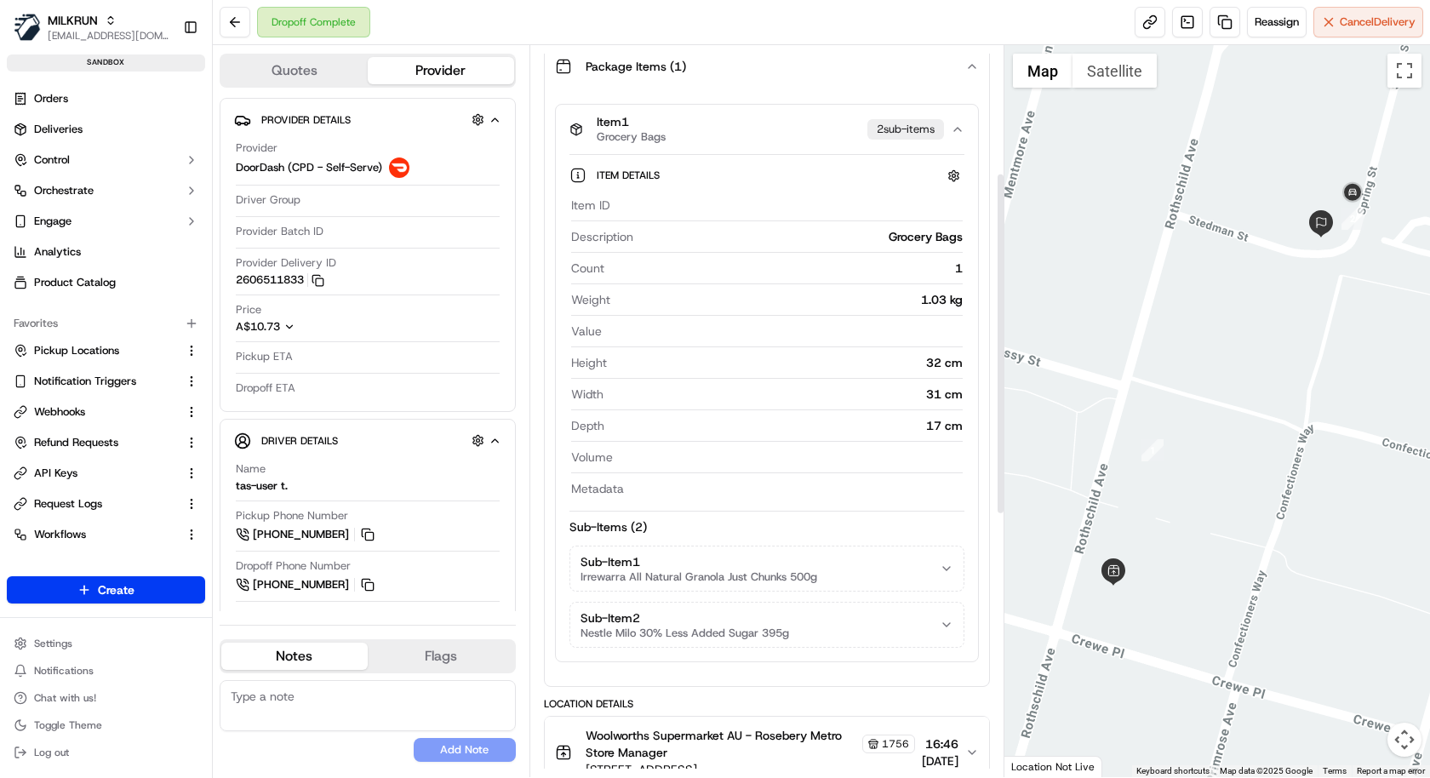
click at [825, 550] on button "Sub-Item 1 Irrewarra All Natural Granola Just Chunks 500g" at bounding box center [766, 569] width 393 height 44
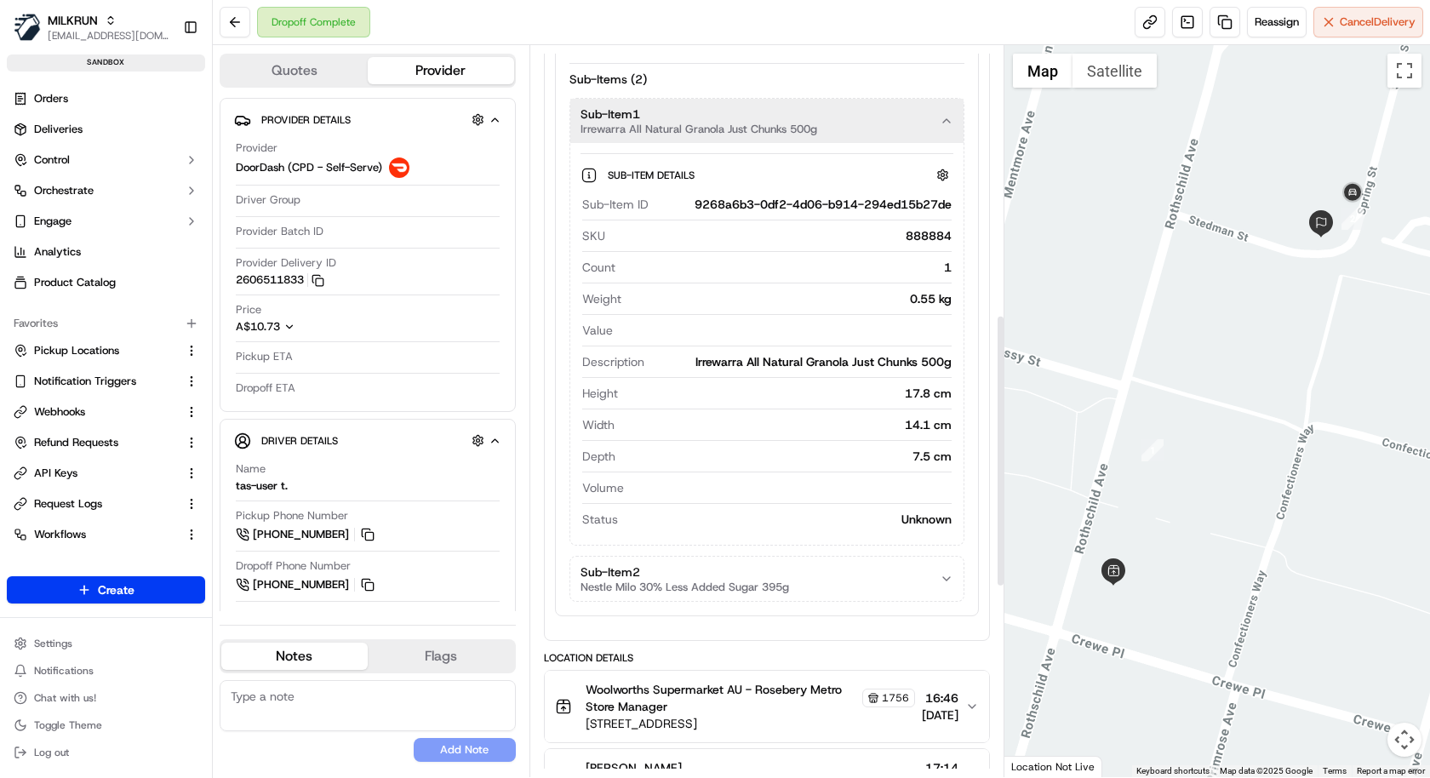
click at [846, 581] on button "Sub-Item 2 Nestle Milo 30% Less Added Sugar 395g" at bounding box center [766, 579] width 393 height 44
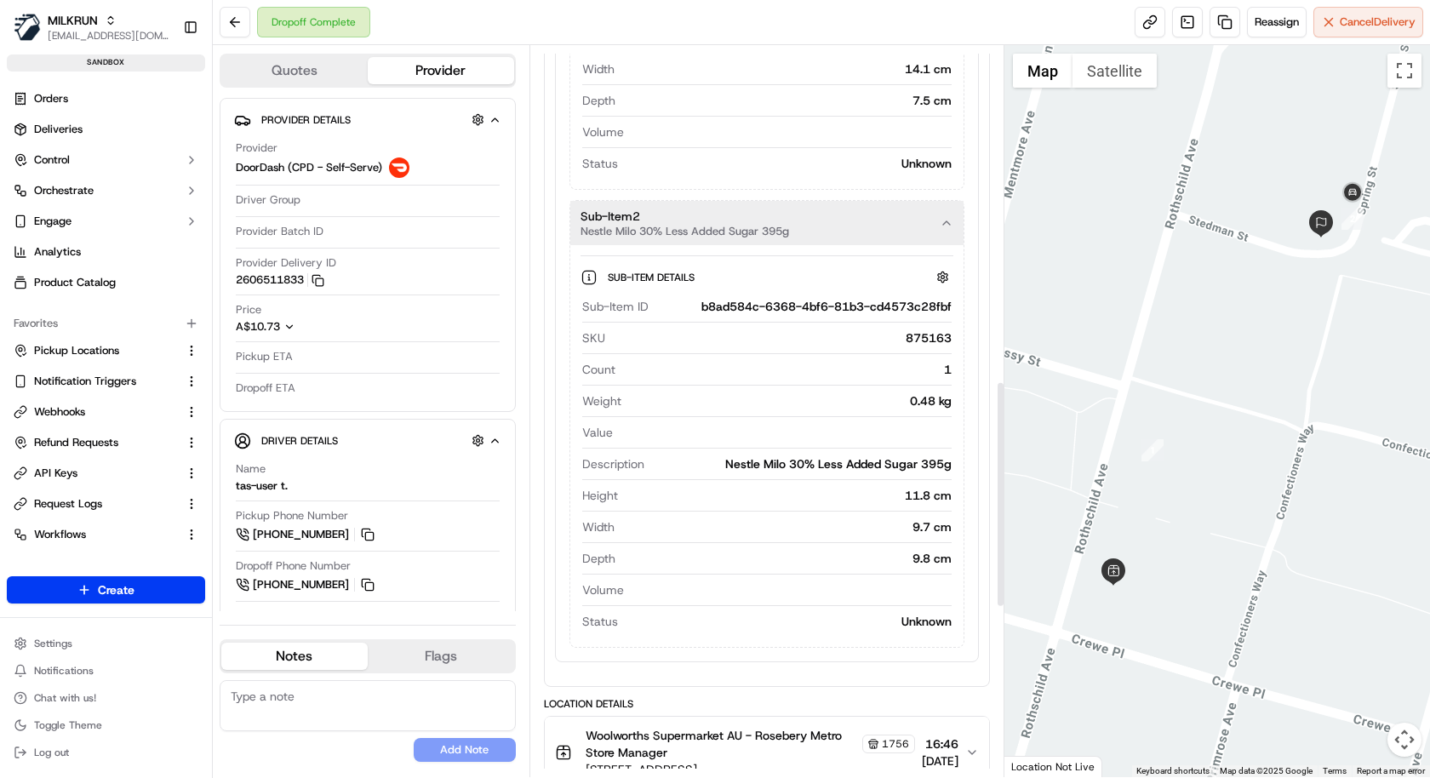
scroll to position [1084, 0]
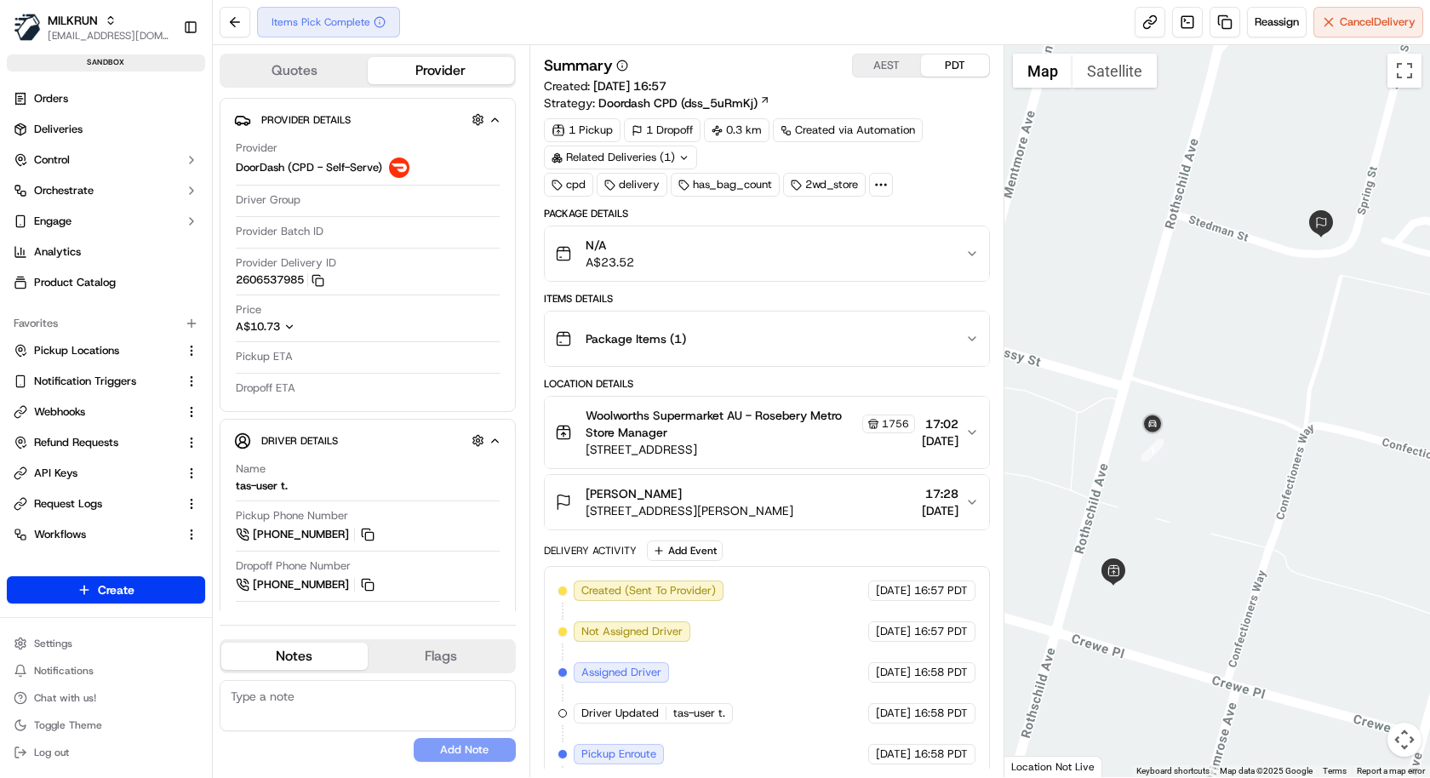
click at [895, 322] on div "Package Items ( 1 )" at bounding box center [760, 339] width 410 height 34
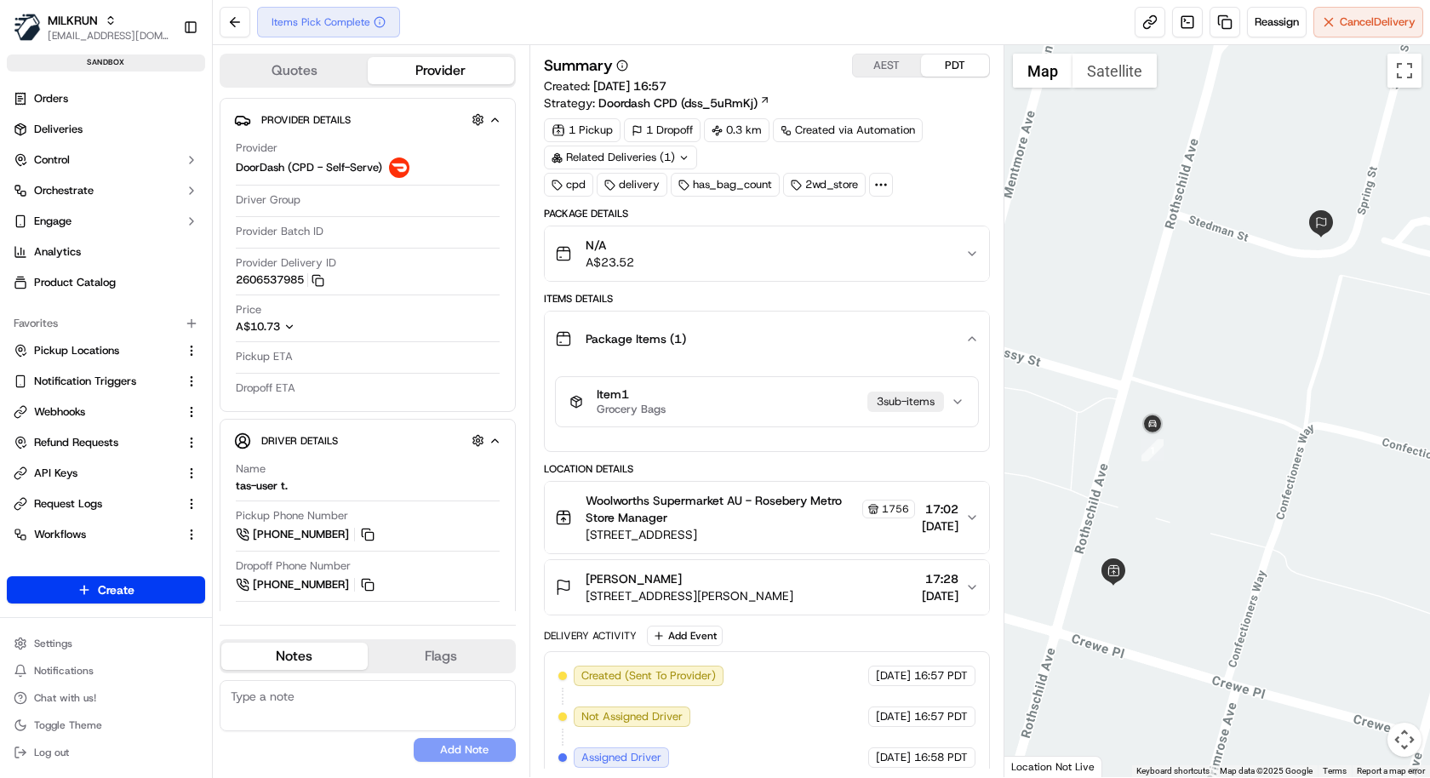
click at [839, 398] on div "Item 1 Grocery Bags 3 sub-item s" at bounding box center [759, 401] width 381 height 29
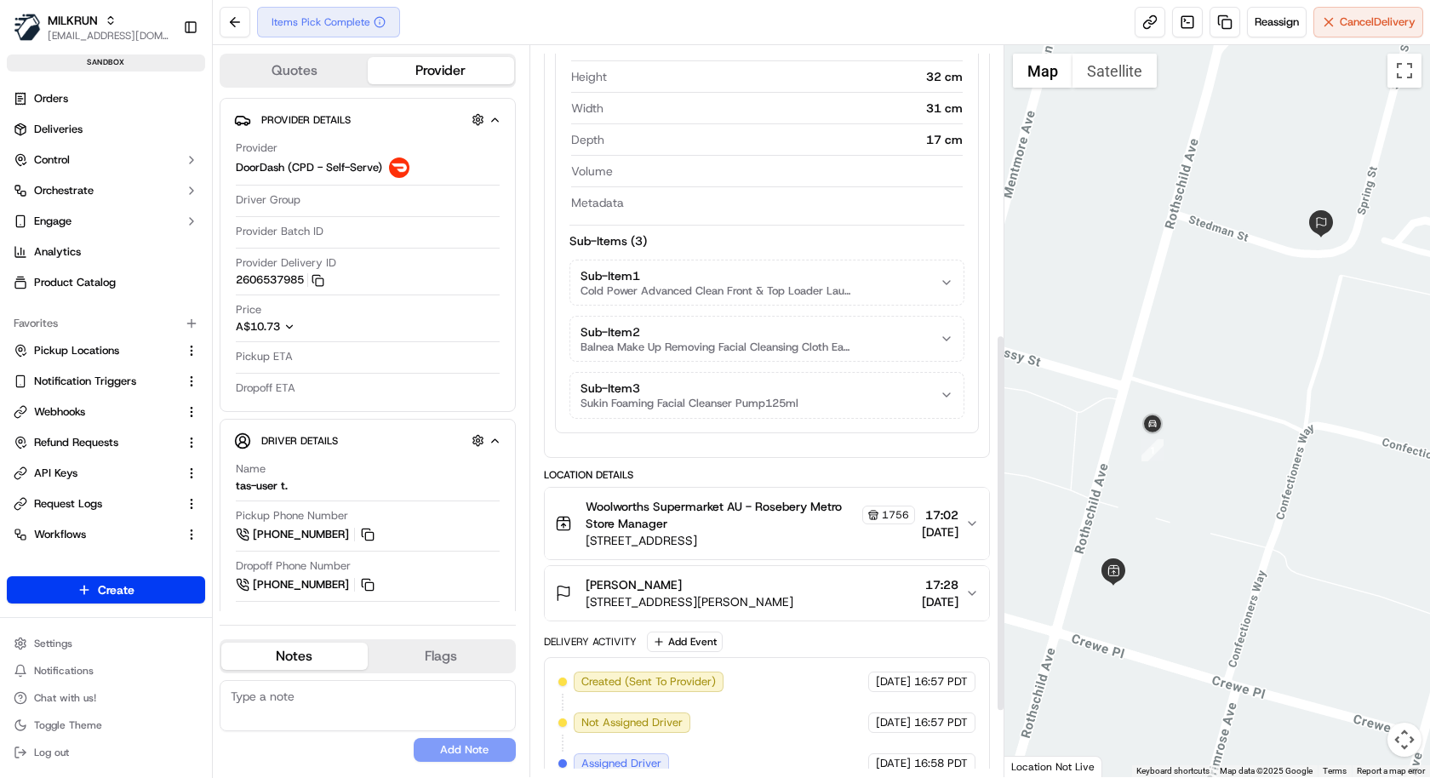
scroll to position [554, 0]
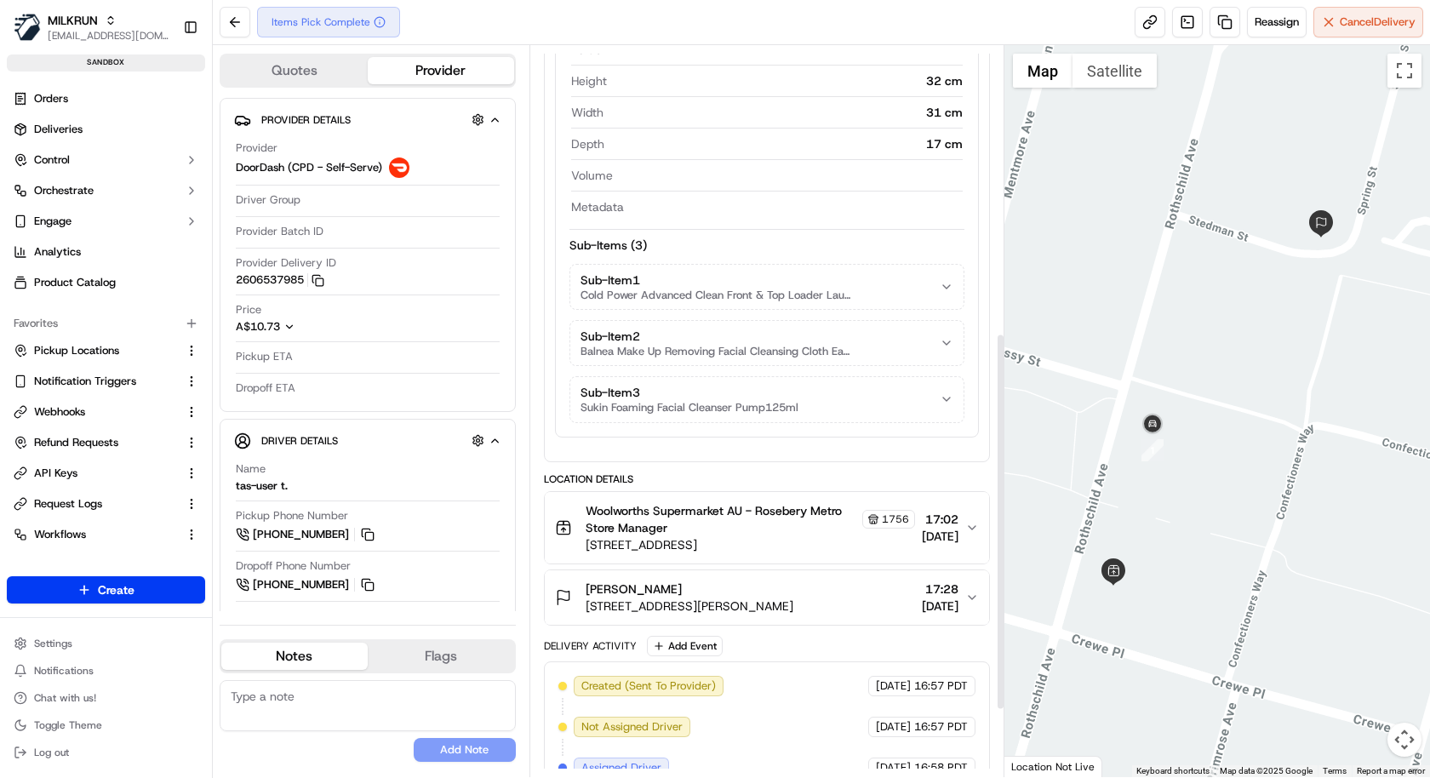
click at [849, 377] on button "Sub-Item 3 Sukin Foaming Facial Cleanser Pump125ml" at bounding box center [766, 399] width 393 height 44
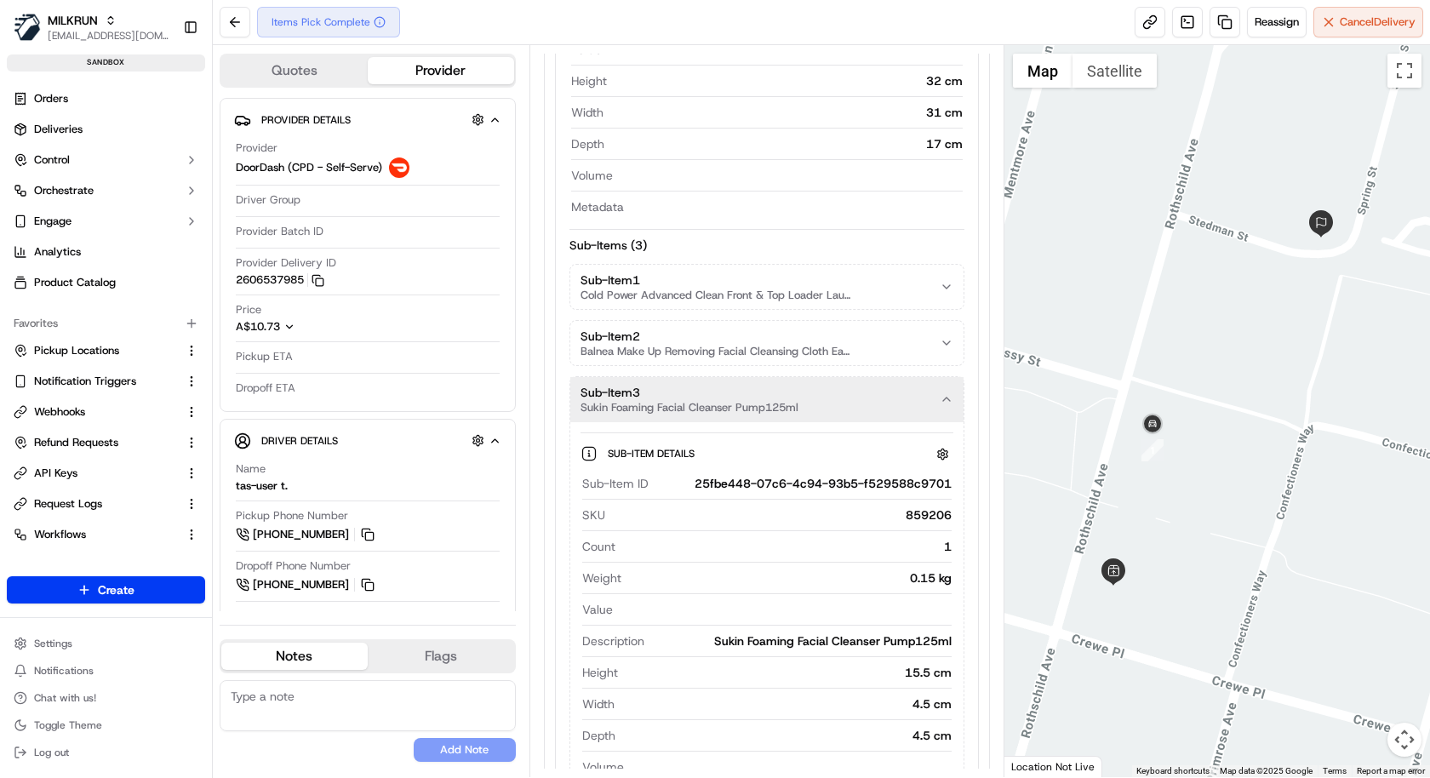
click at [849, 356] on button "Sub-Item 2 Balnea Make Up Removing Facial Cleansing Cloth Each" at bounding box center [766, 343] width 393 height 44
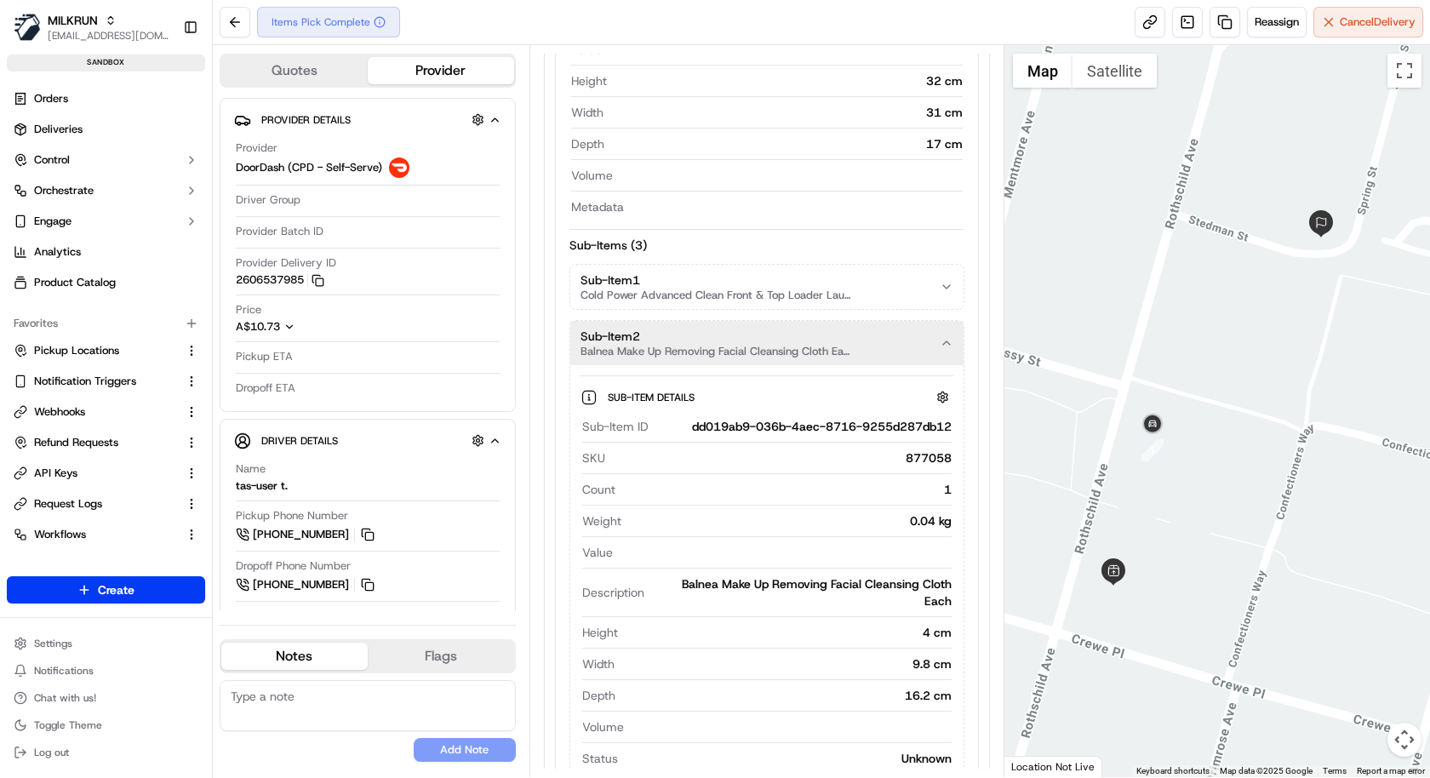
click at [862, 285] on button "Sub-Item 1 Cold Power Advanced Clean Front & Top Loader Laundry Liquid 2l" at bounding box center [766, 287] width 393 height 44
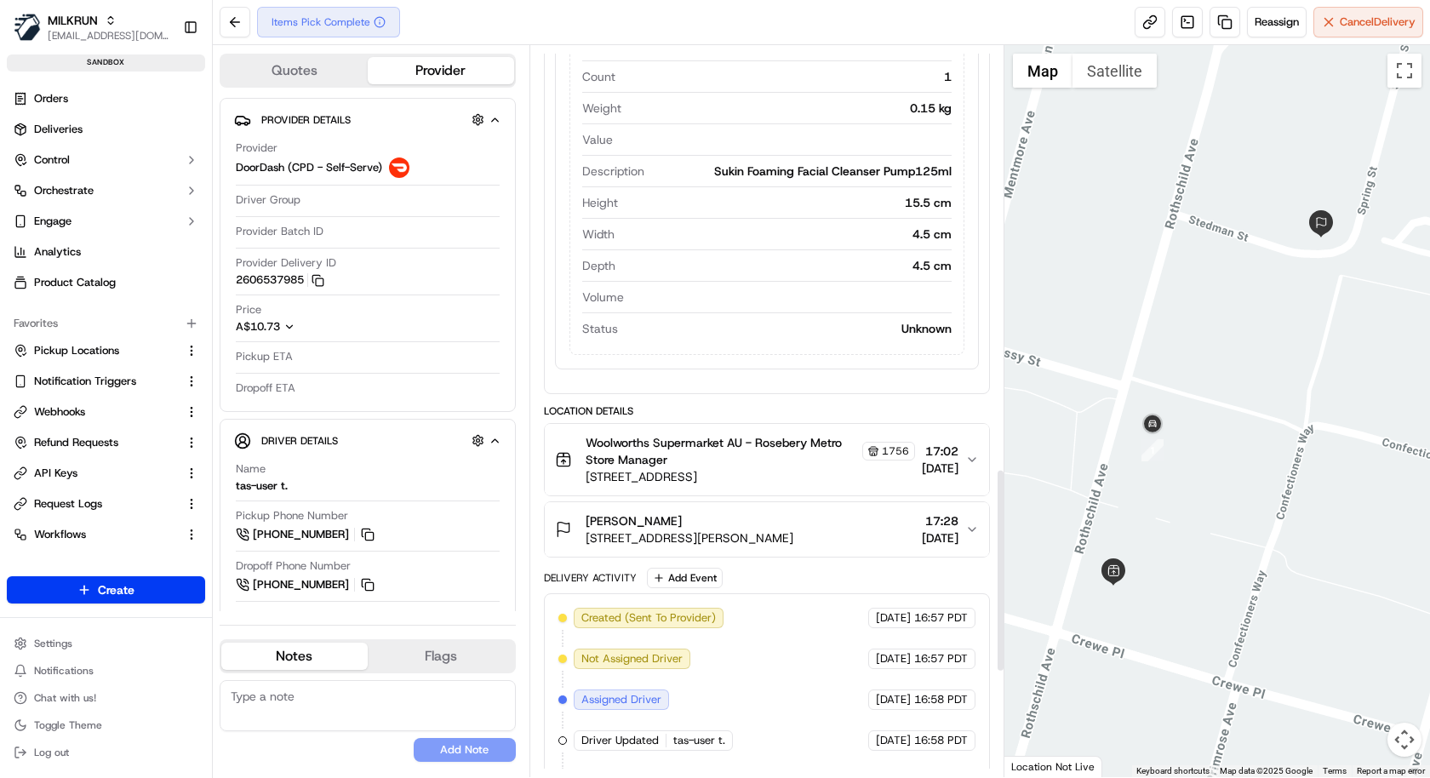
scroll to position [1891, 0]
